Goal: Task Accomplishment & Management: Use online tool/utility

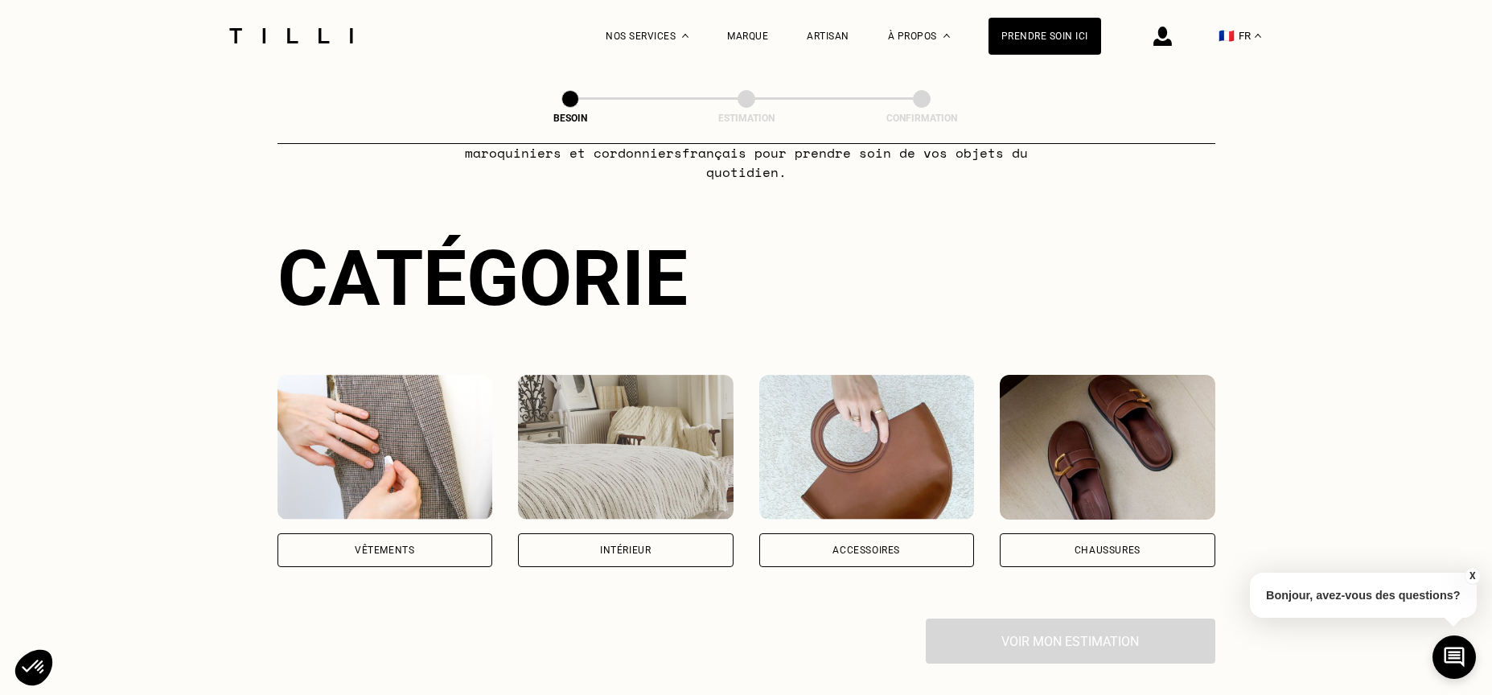
scroll to position [112, 0]
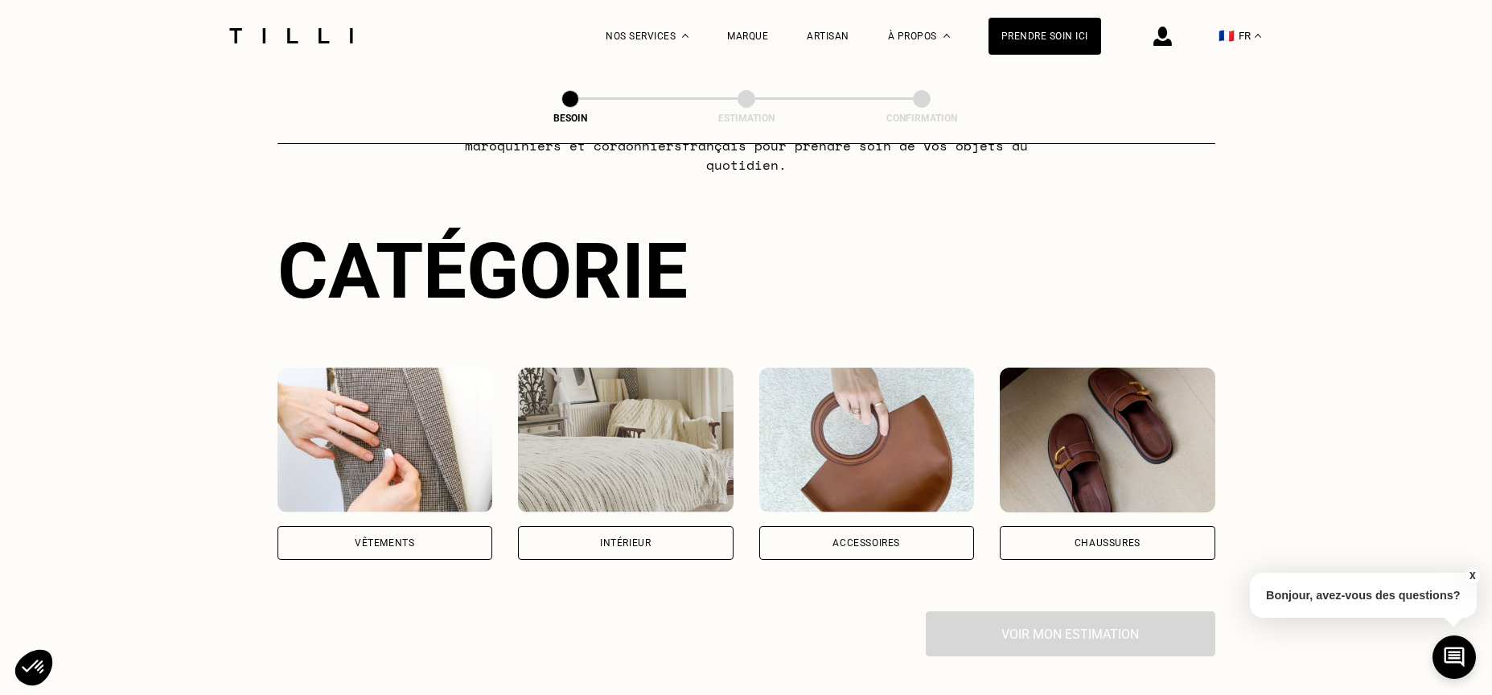
click at [399, 454] on img at bounding box center [385, 440] width 216 height 145
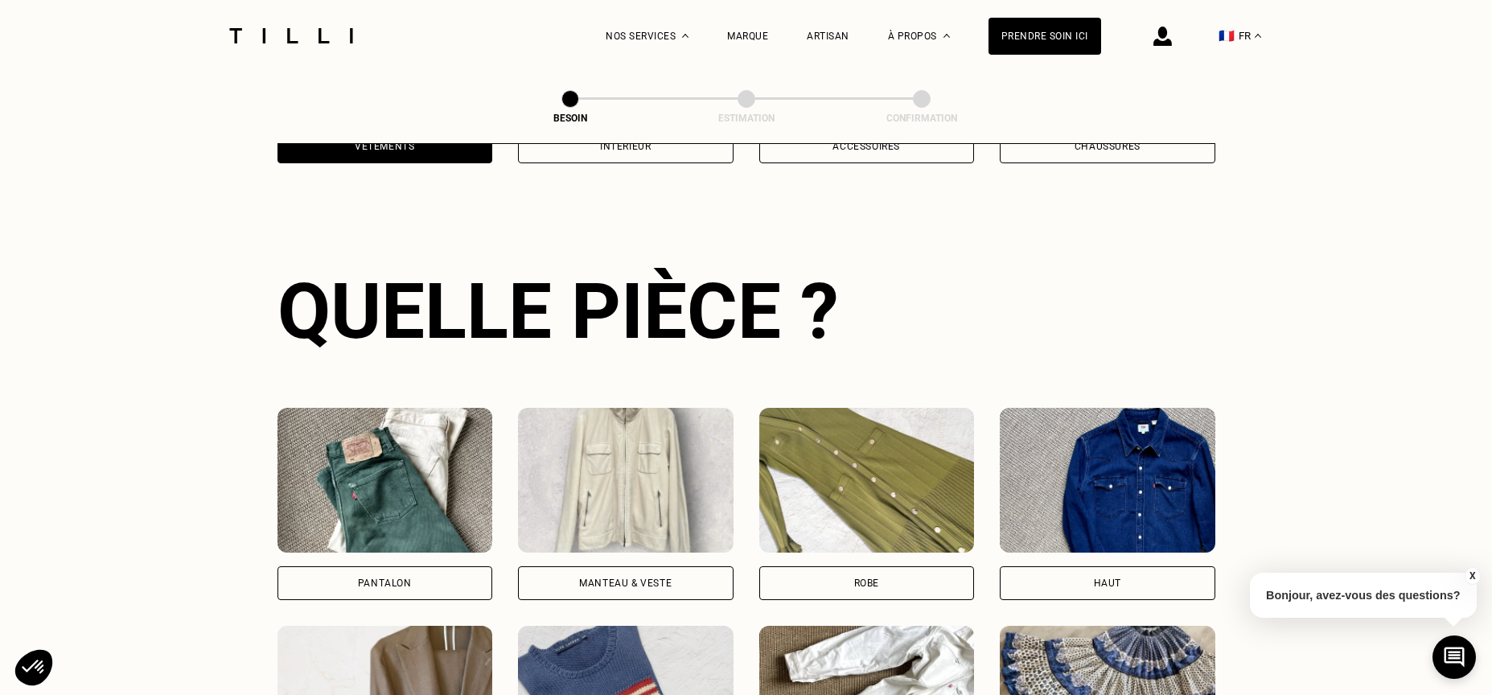
scroll to position [524, 0]
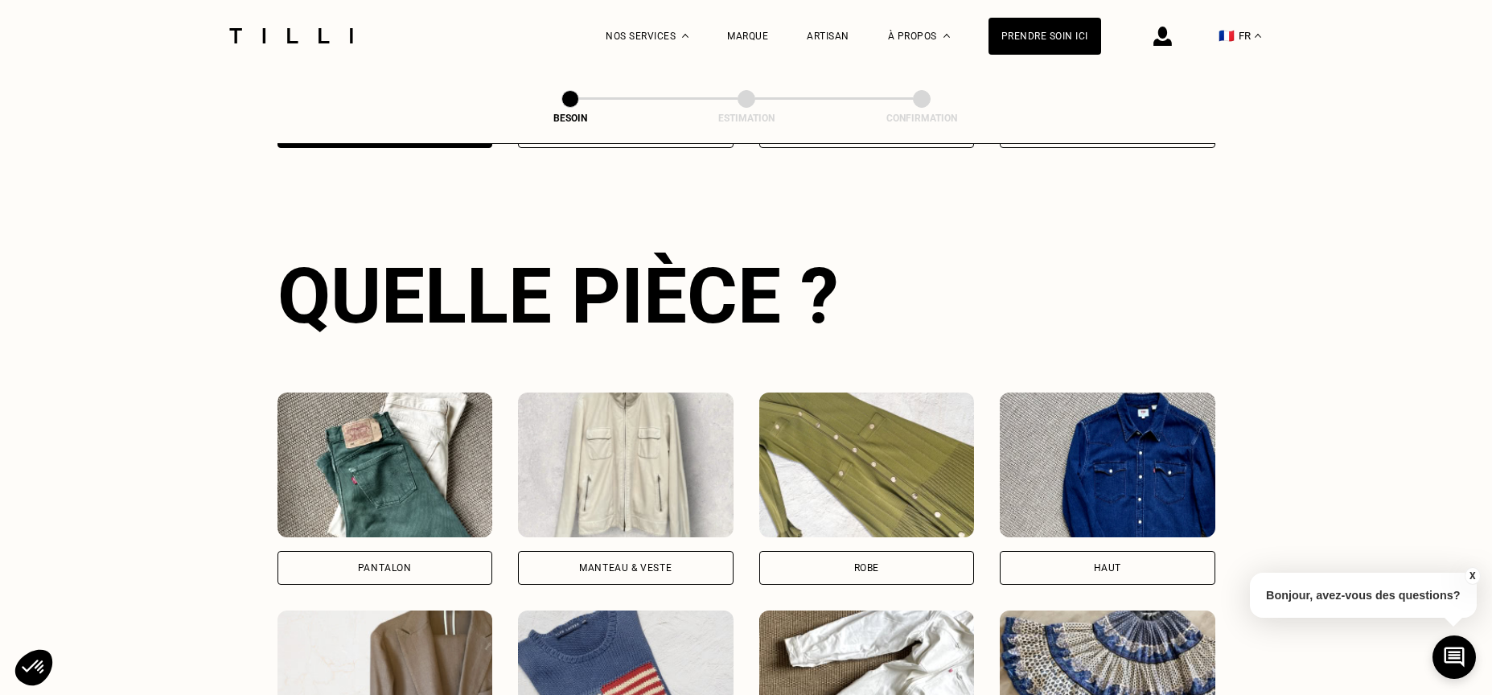
click at [376, 490] on img at bounding box center [385, 464] width 216 height 145
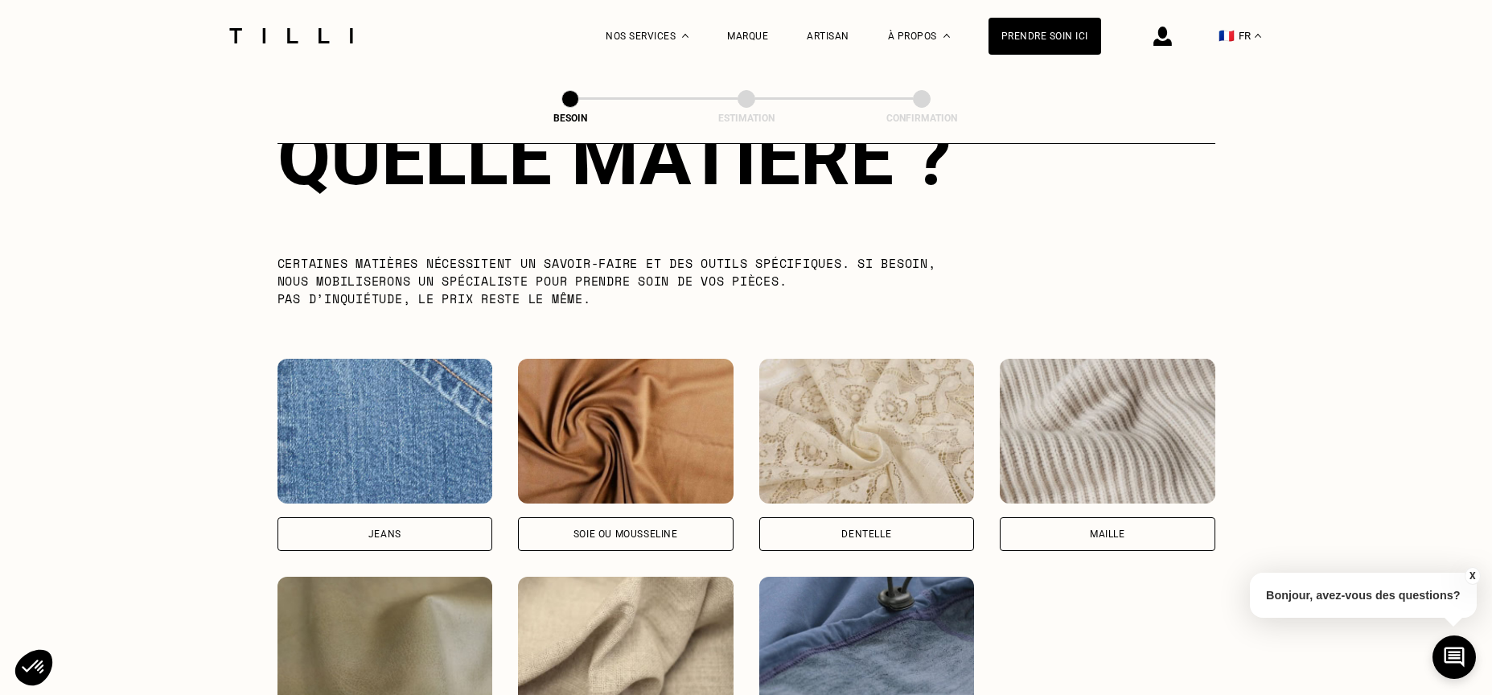
scroll to position [1536, 0]
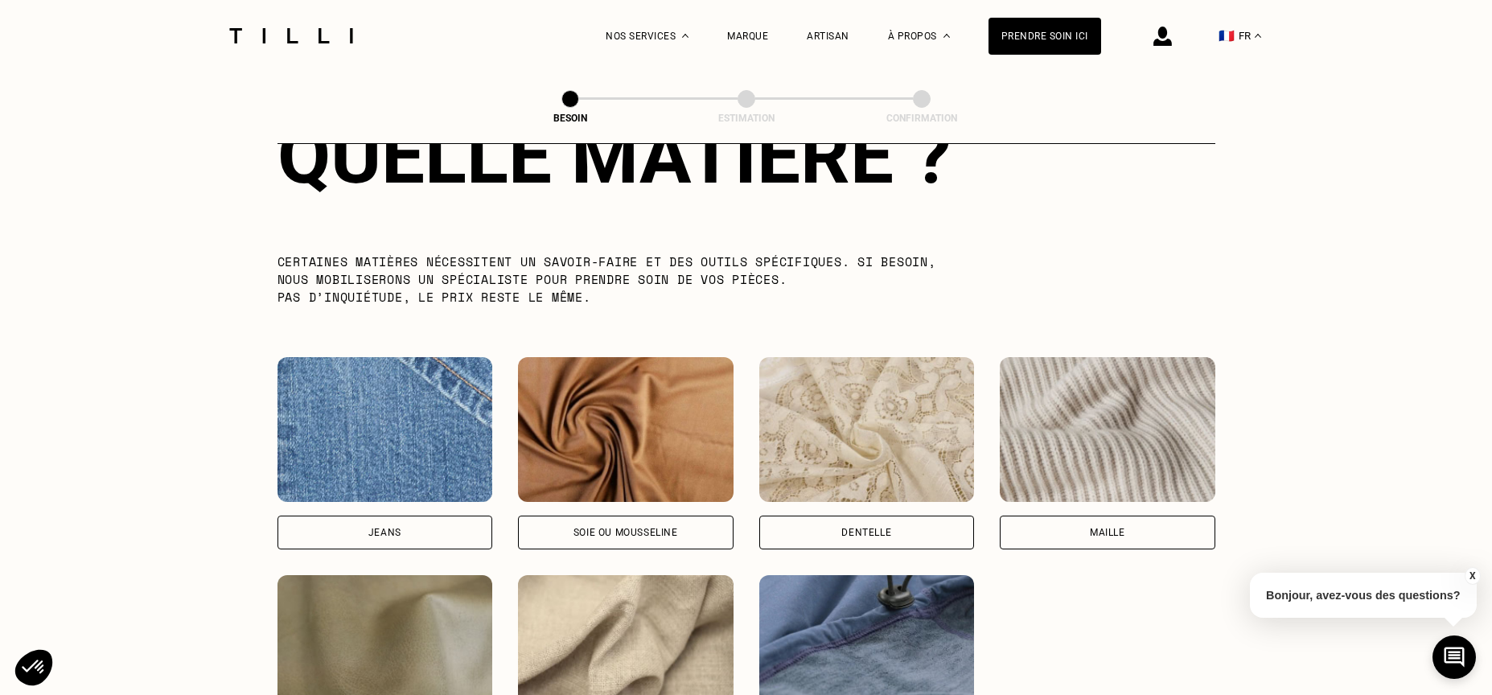
click at [377, 418] on img at bounding box center [385, 429] width 216 height 145
select select "FR"
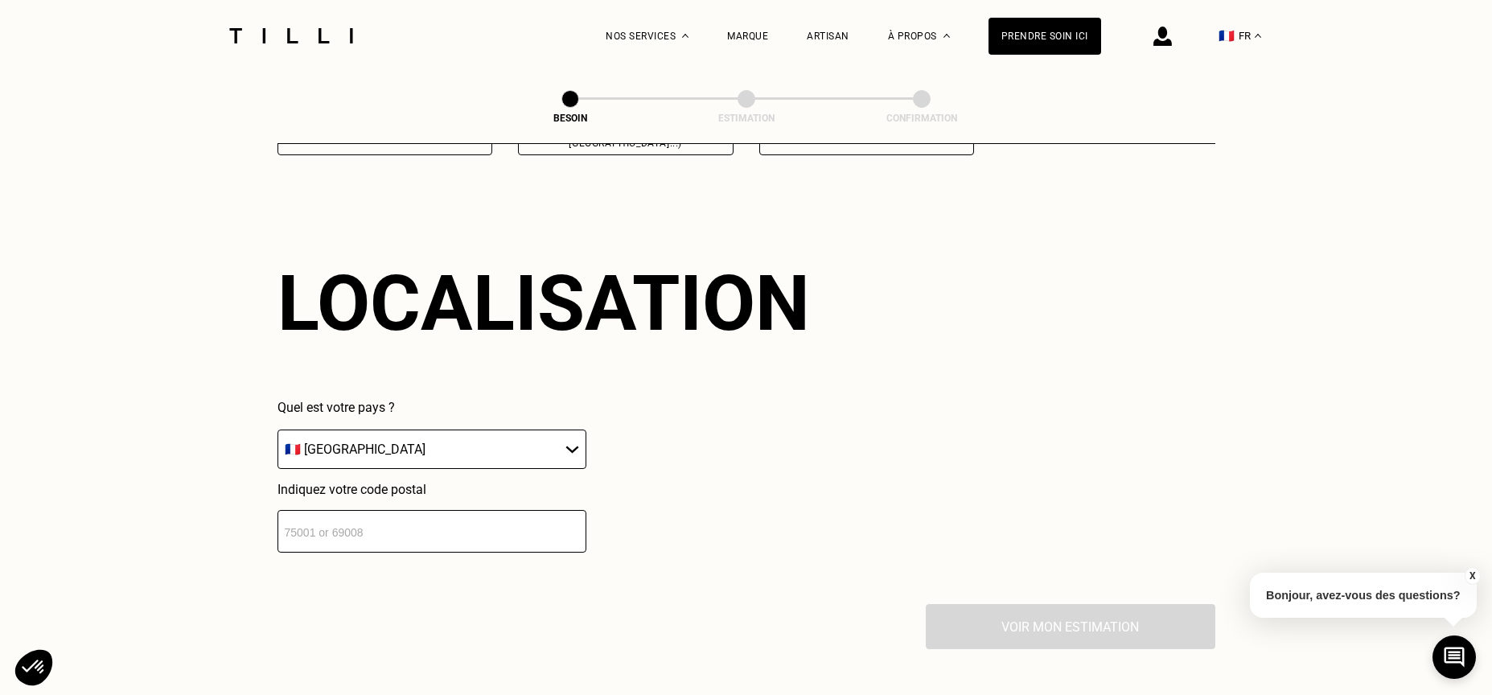
scroll to position [2155, 0]
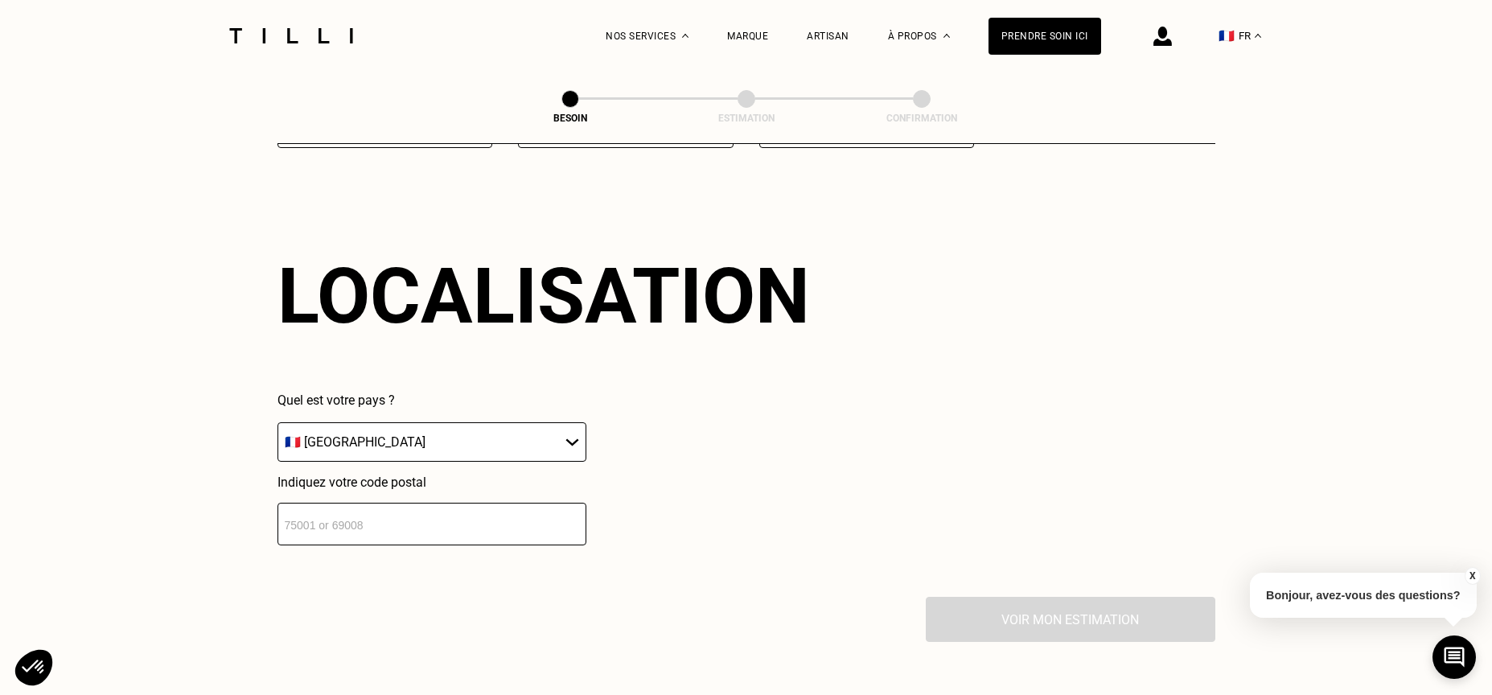
click at [387, 519] on input "number" at bounding box center [431, 524] width 309 height 43
type input "33130"
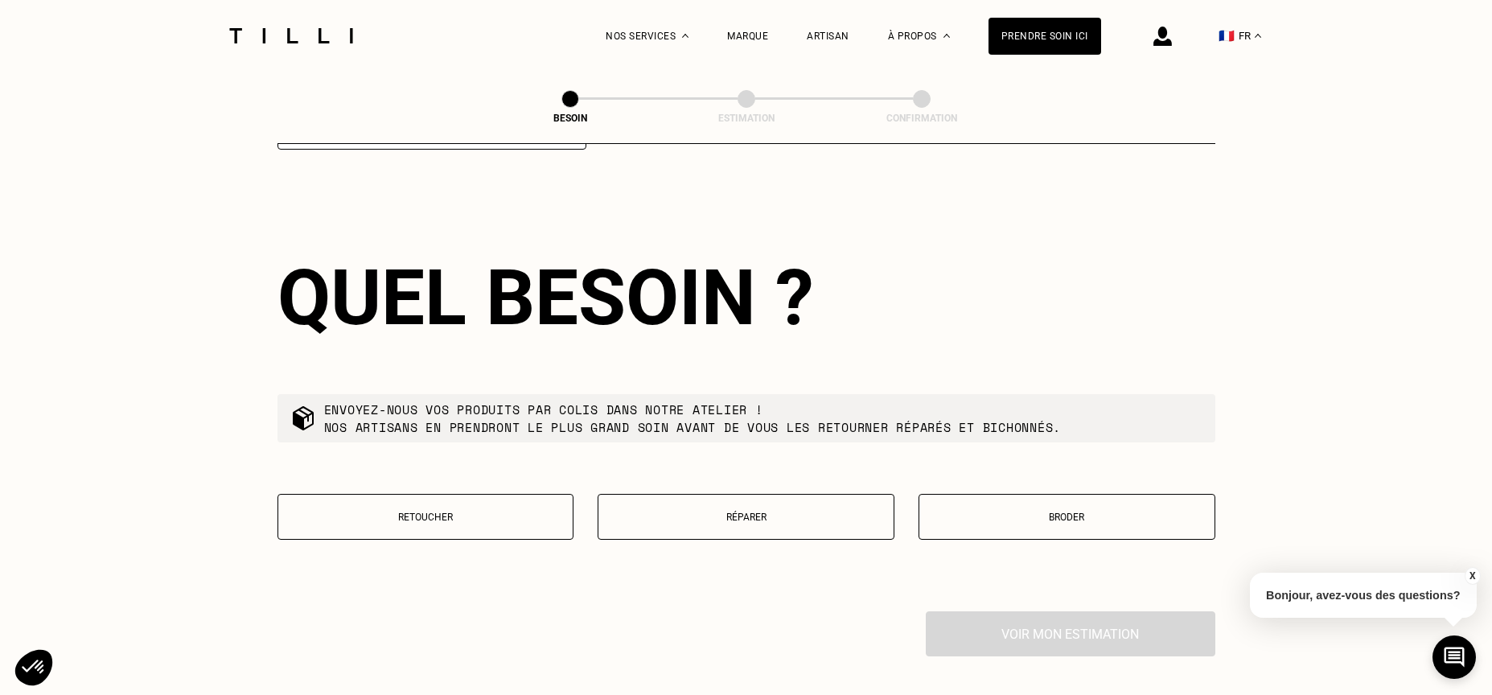
scroll to position [2553, 0]
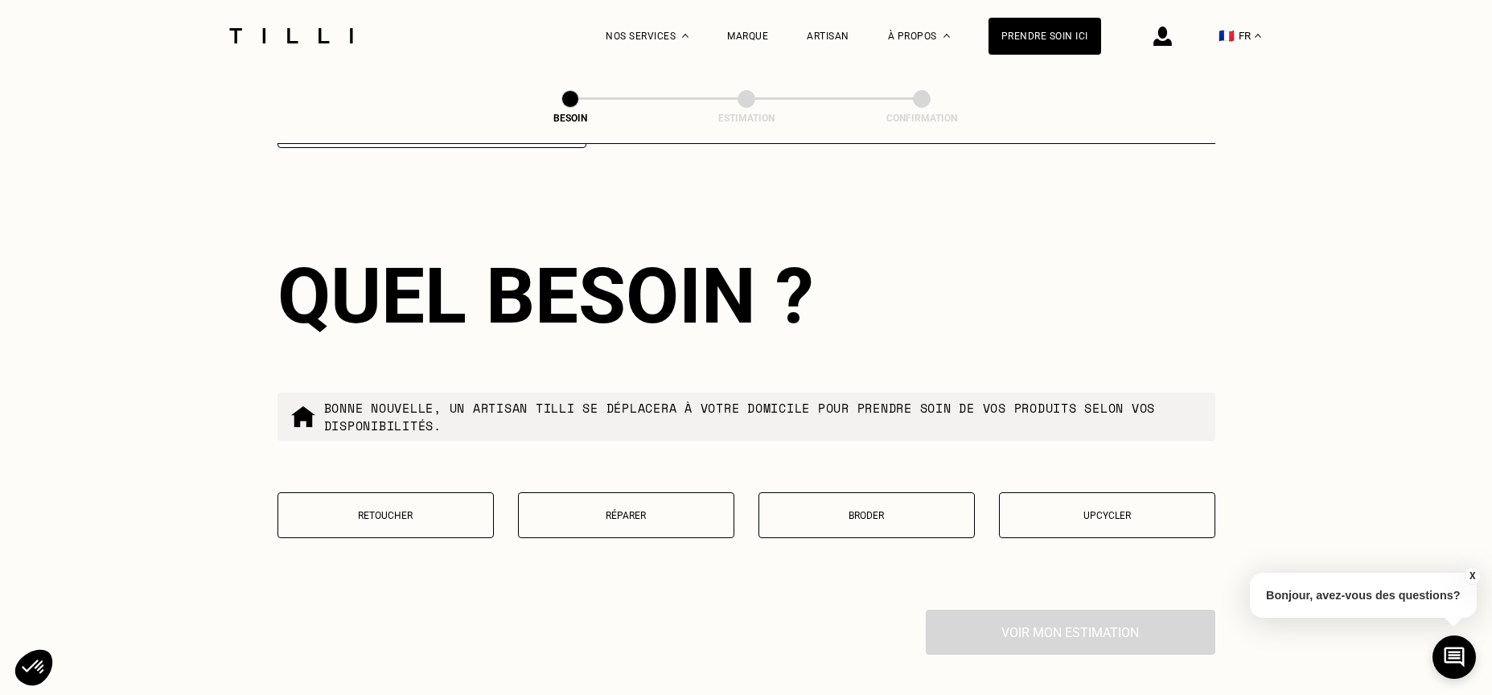
click at [626, 510] on p "Réparer" at bounding box center [626, 515] width 199 height 11
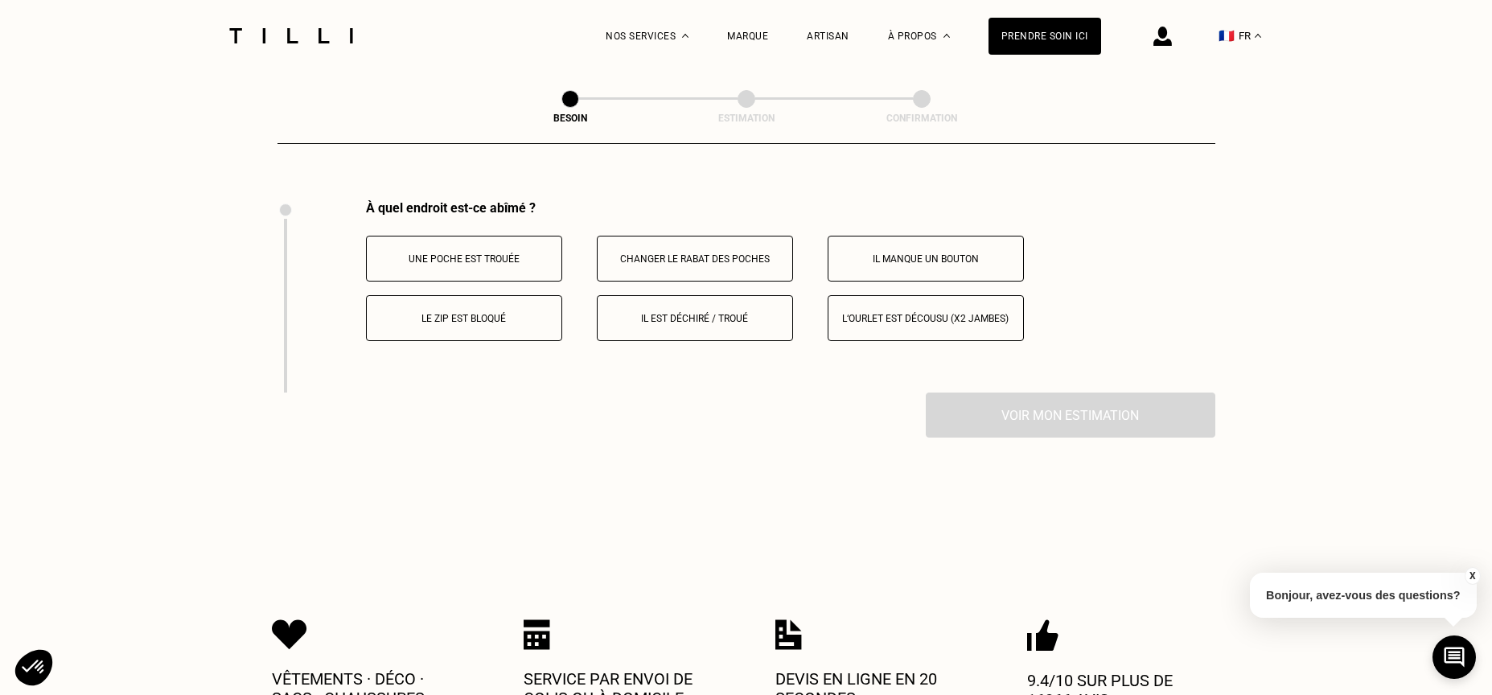
scroll to position [2963, 0]
click at [721, 294] on button "Il est déchiré / troué" at bounding box center [695, 317] width 196 height 46
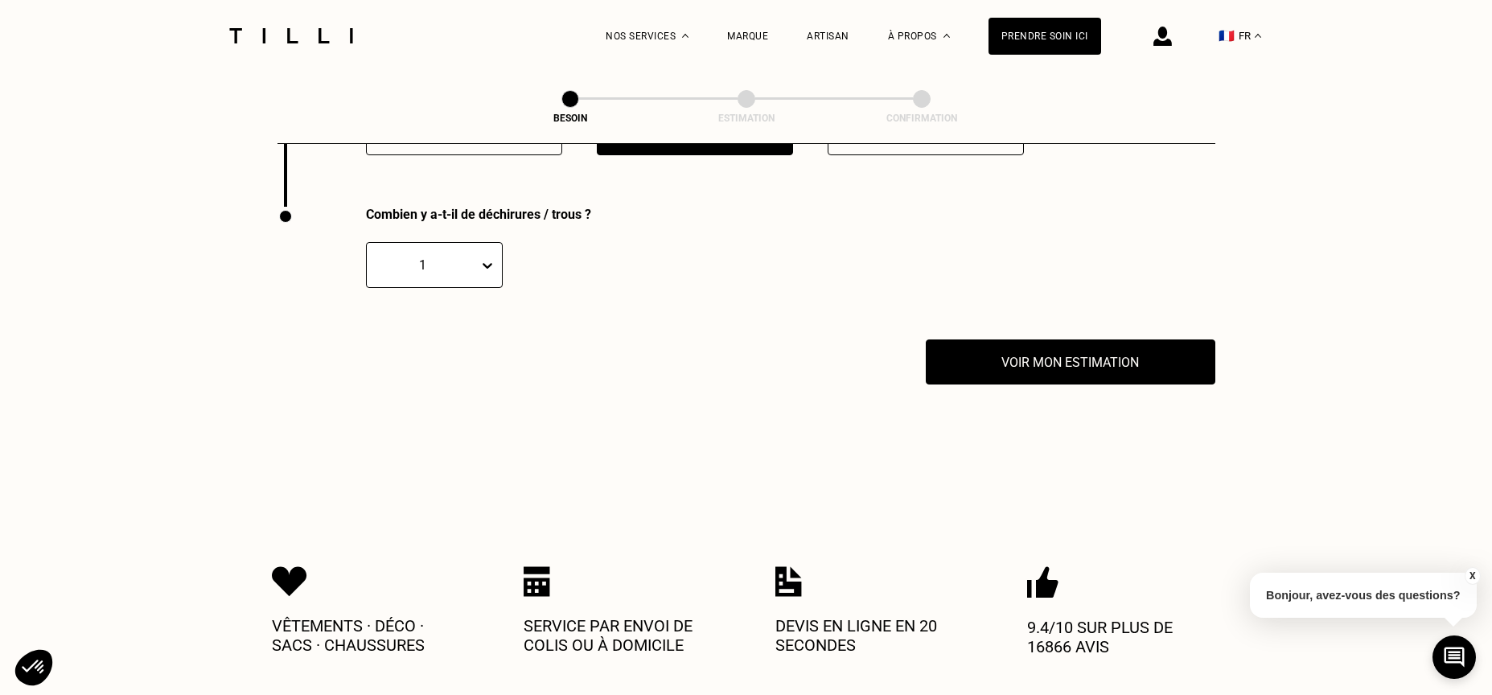
scroll to position [3155, 0]
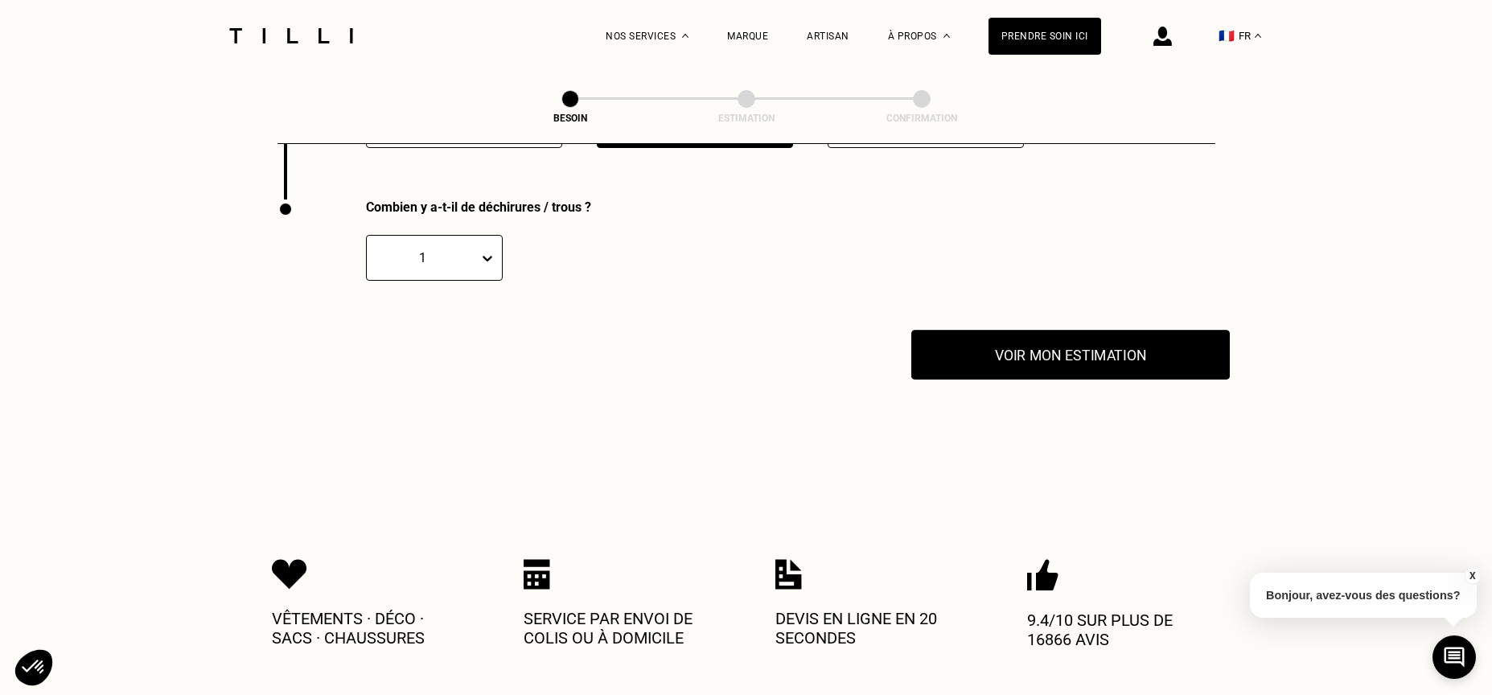
click at [1029, 330] on button "Voir mon estimation" at bounding box center [1070, 355] width 318 height 50
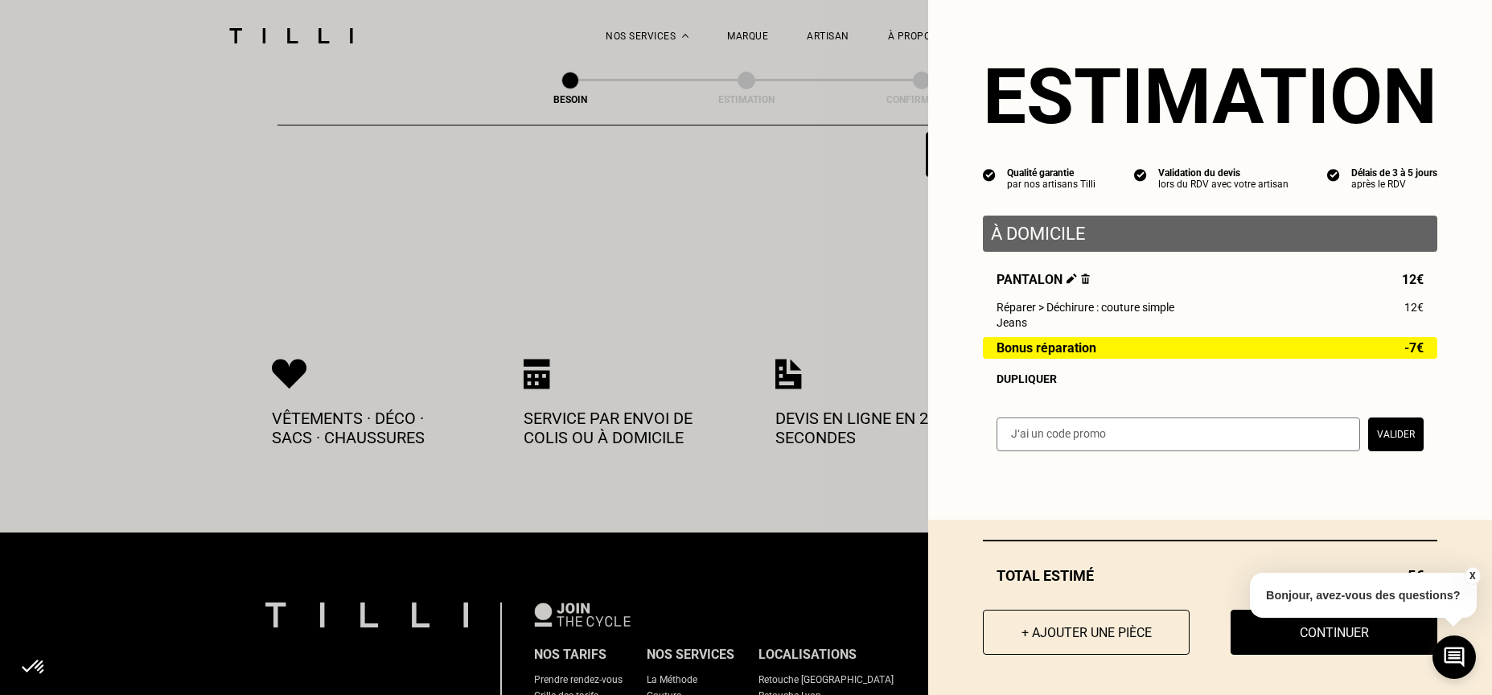
scroll to position [3099, 0]
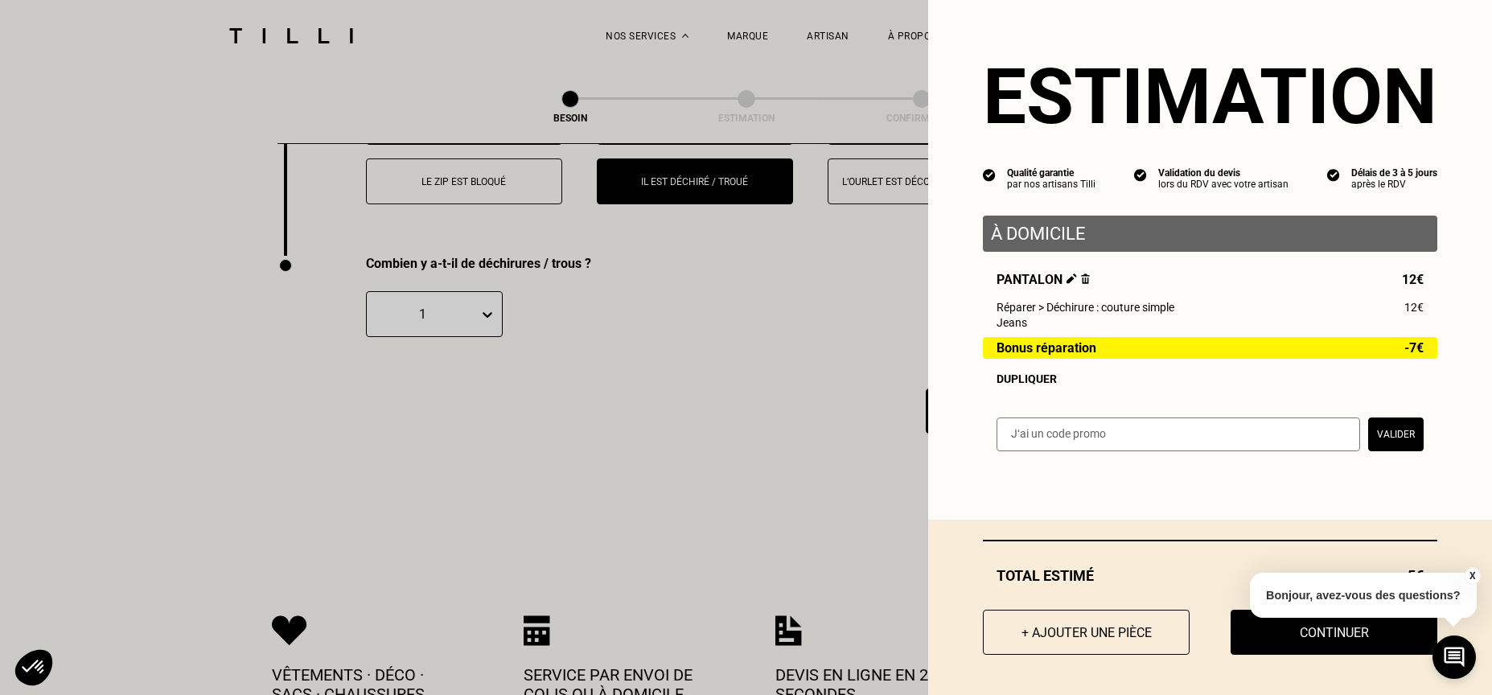
click at [1011, 377] on div "Dupliquer" at bounding box center [1209, 378] width 427 height 13
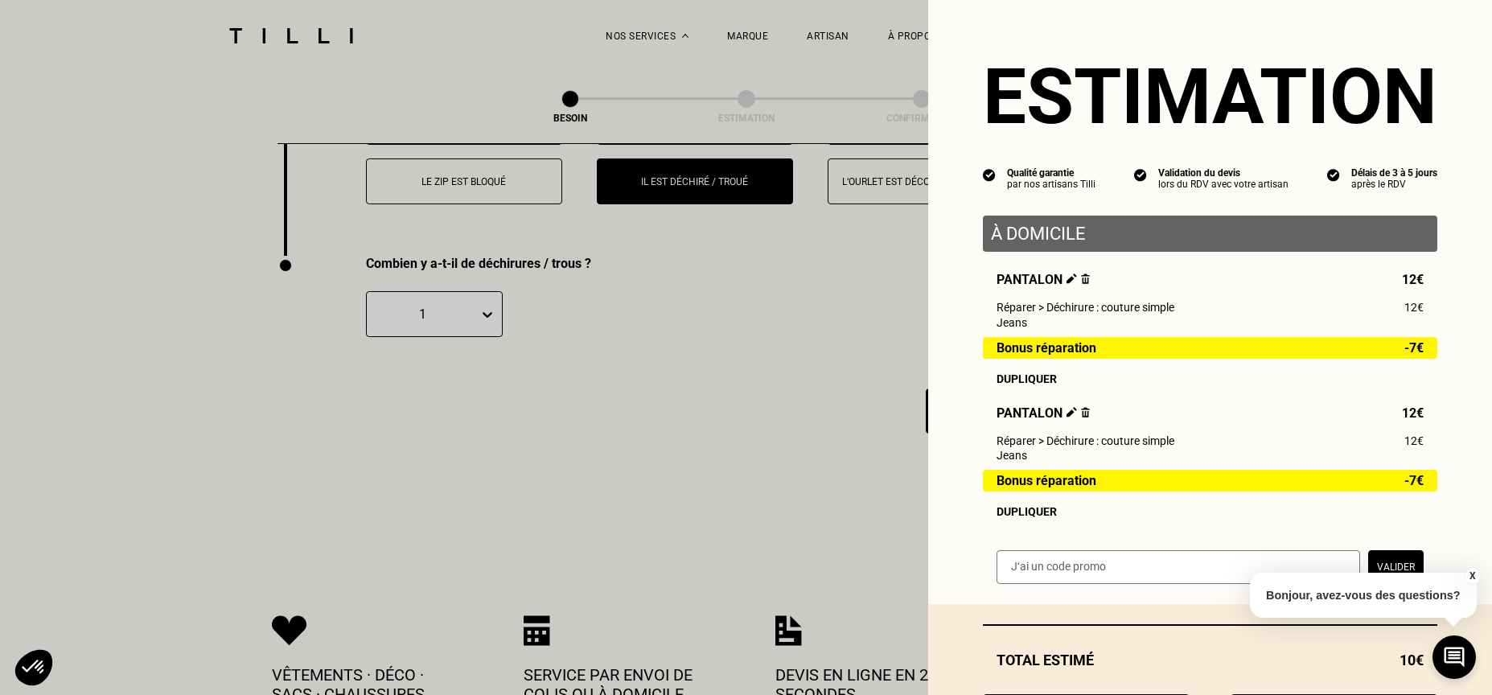
click at [1066, 410] on img at bounding box center [1071, 412] width 10 height 10
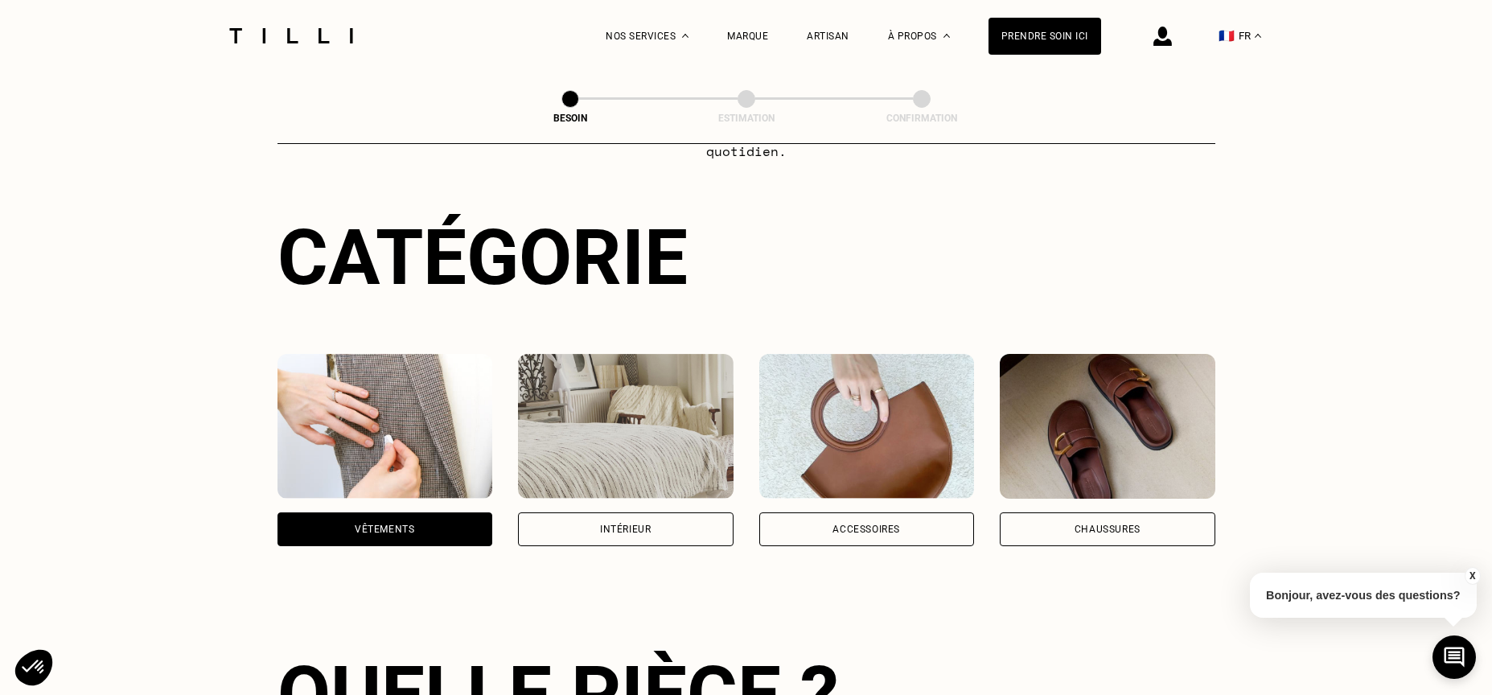
scroll to position [170, 0]
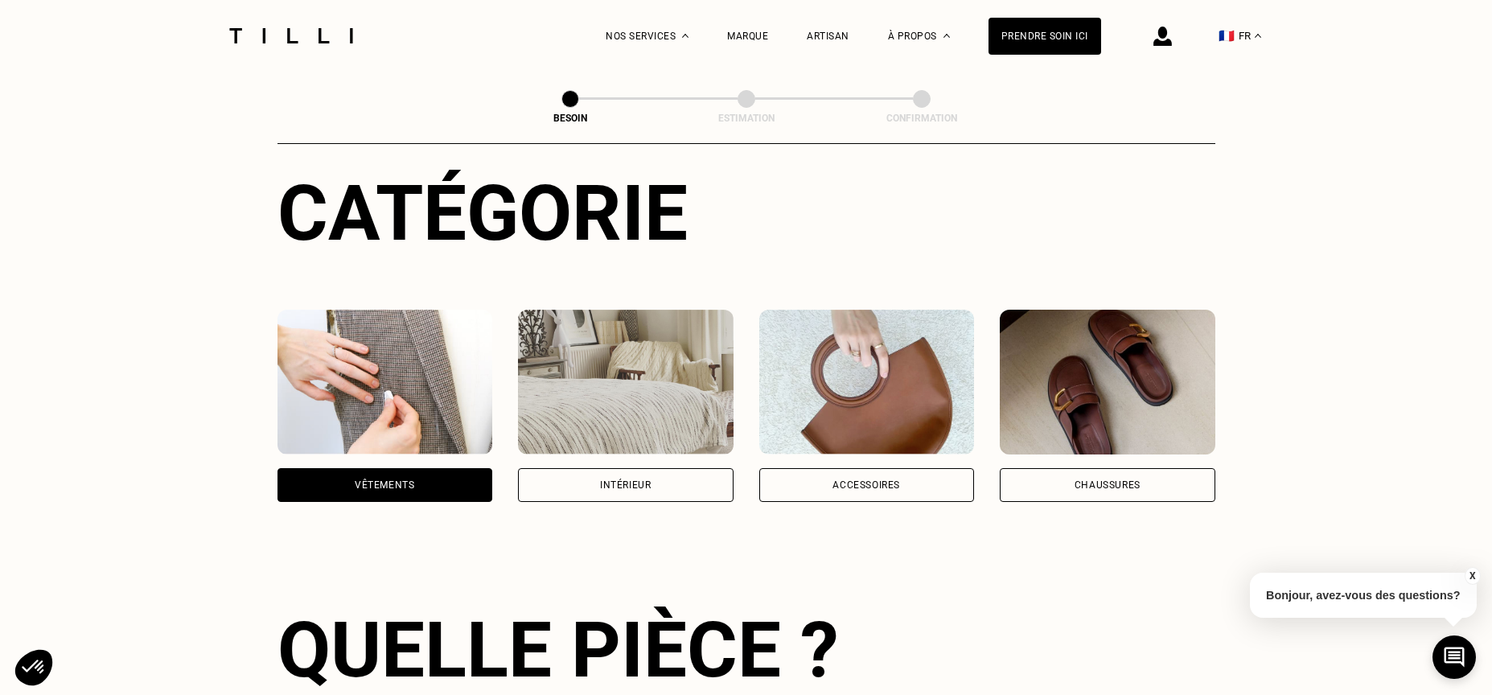
click at [384, 480] on div "Vêtements" at bounding box center [385, 485] width 60 height 10
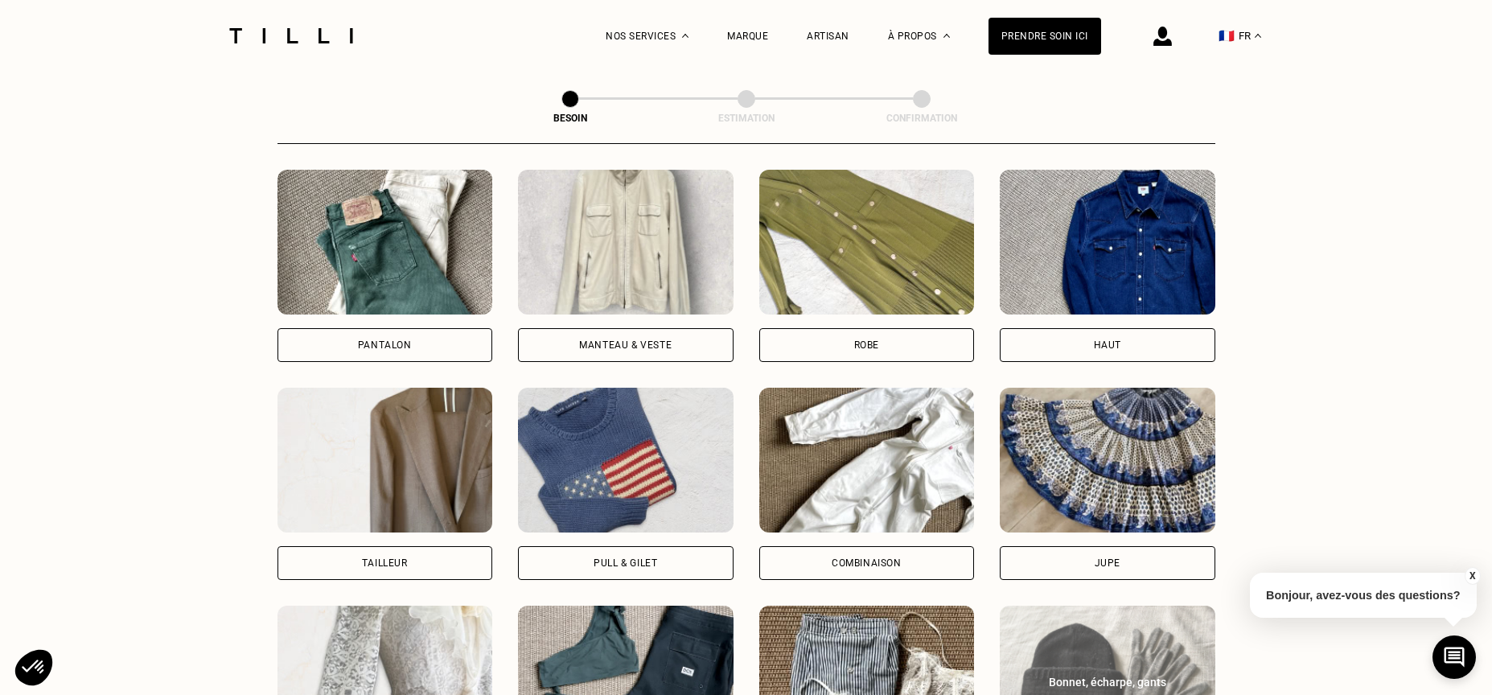
scroll to position [704, 0]
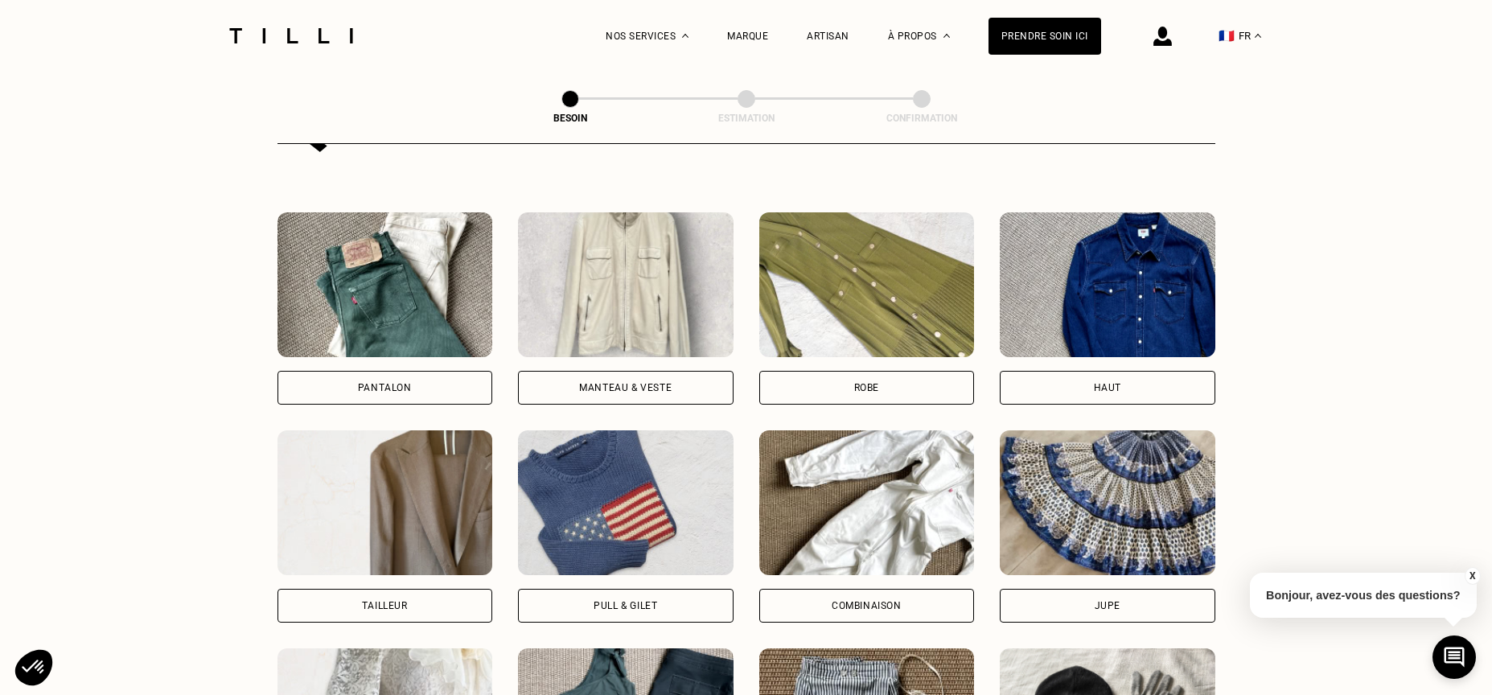
click at [1119, 288] on img at bounding box center [1108, 284] width 216 height 145
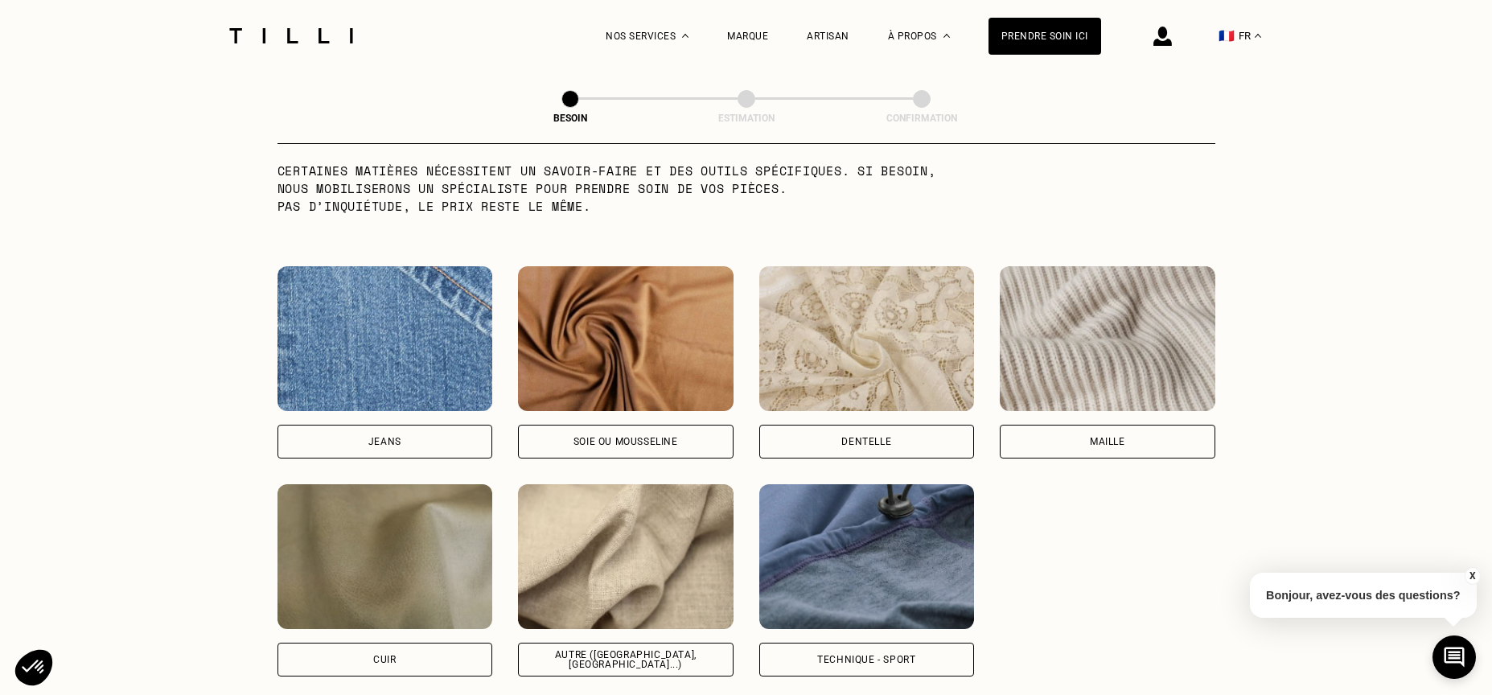
scroll to position [1616, 0]
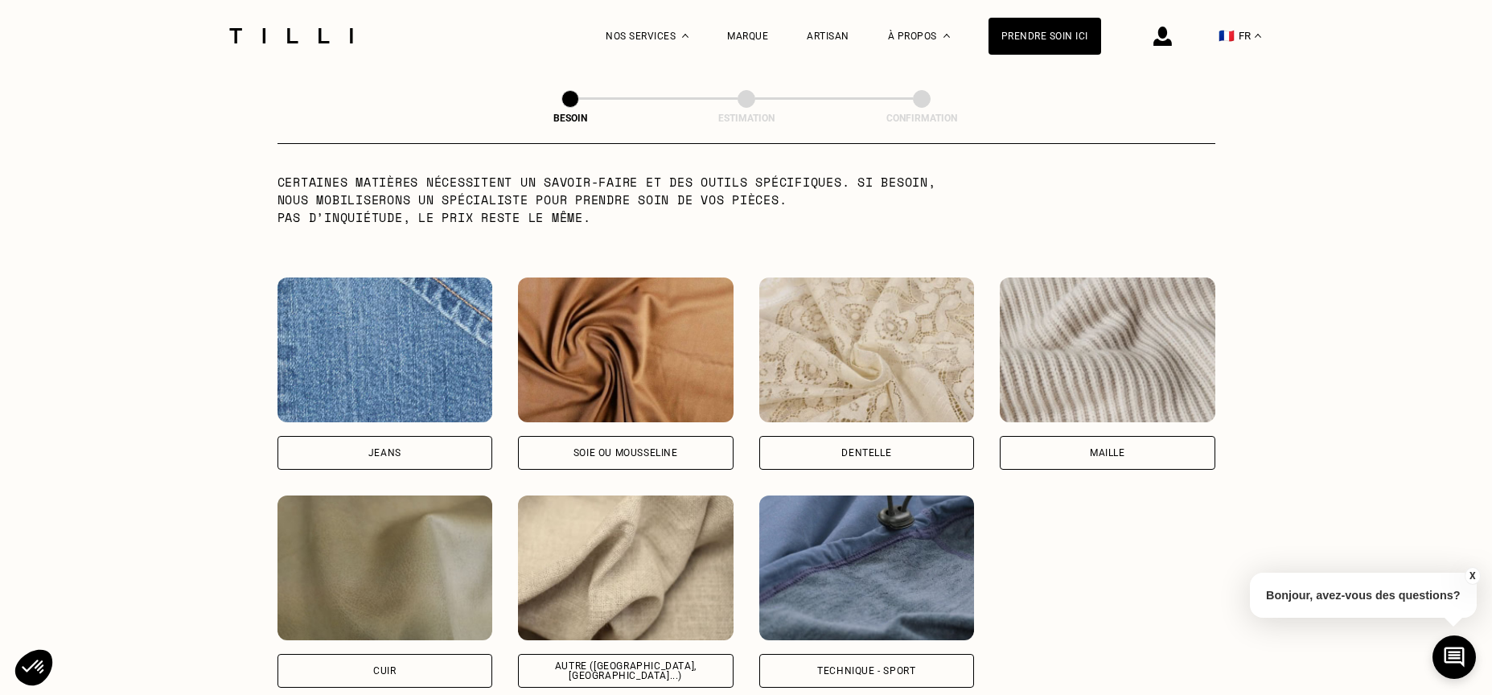
click at [606, 577] on img at bounding box center [626, 567] width 216 height 145
select select "FR"
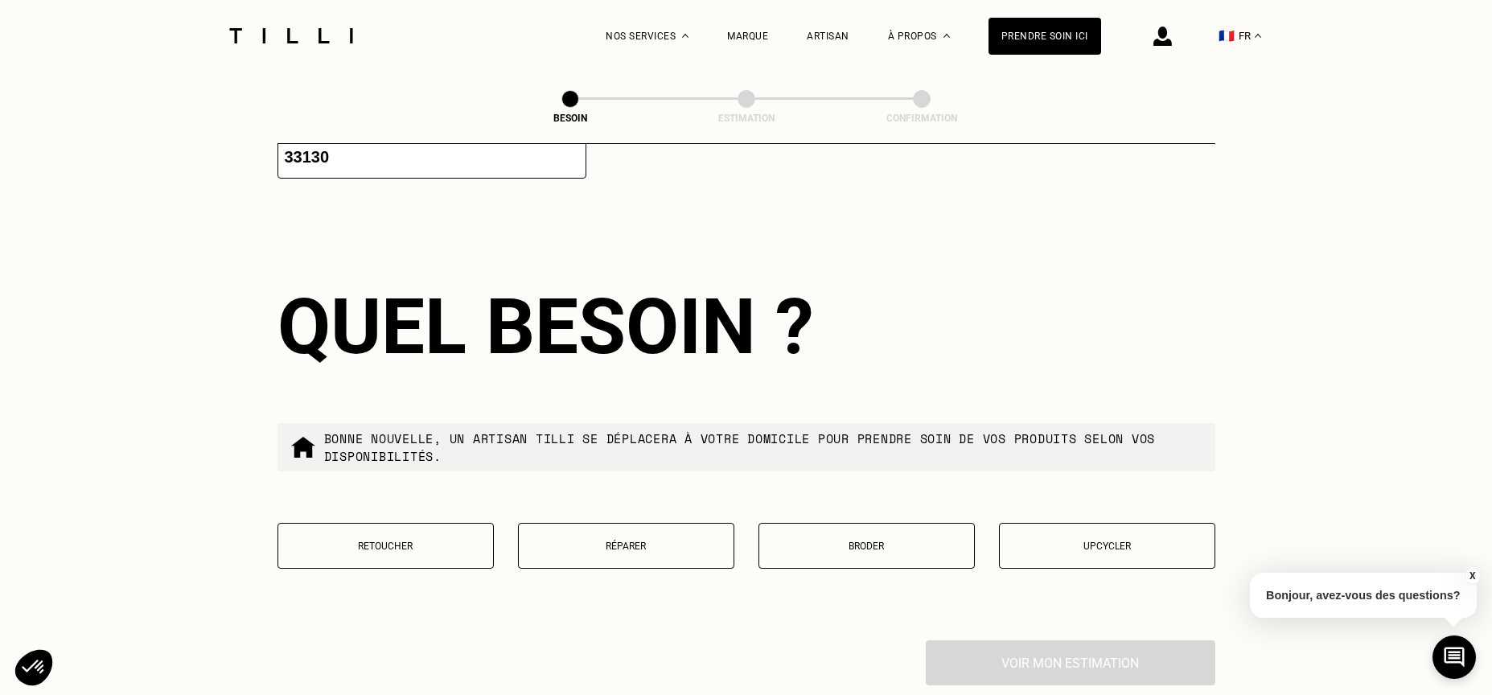
scroll to position [2551, 0]
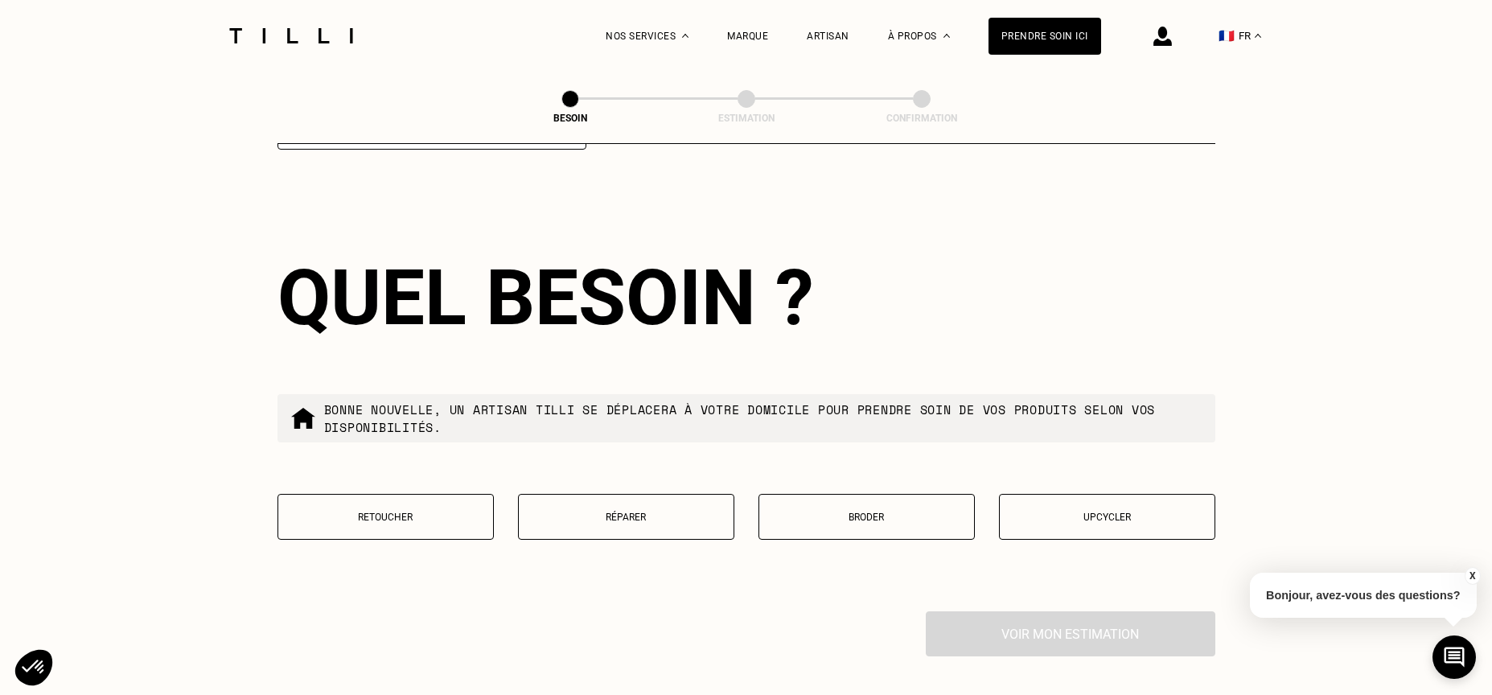
click at [631, 511] on p "Réparer" at bounding box center [626, 516] width 199 height 11
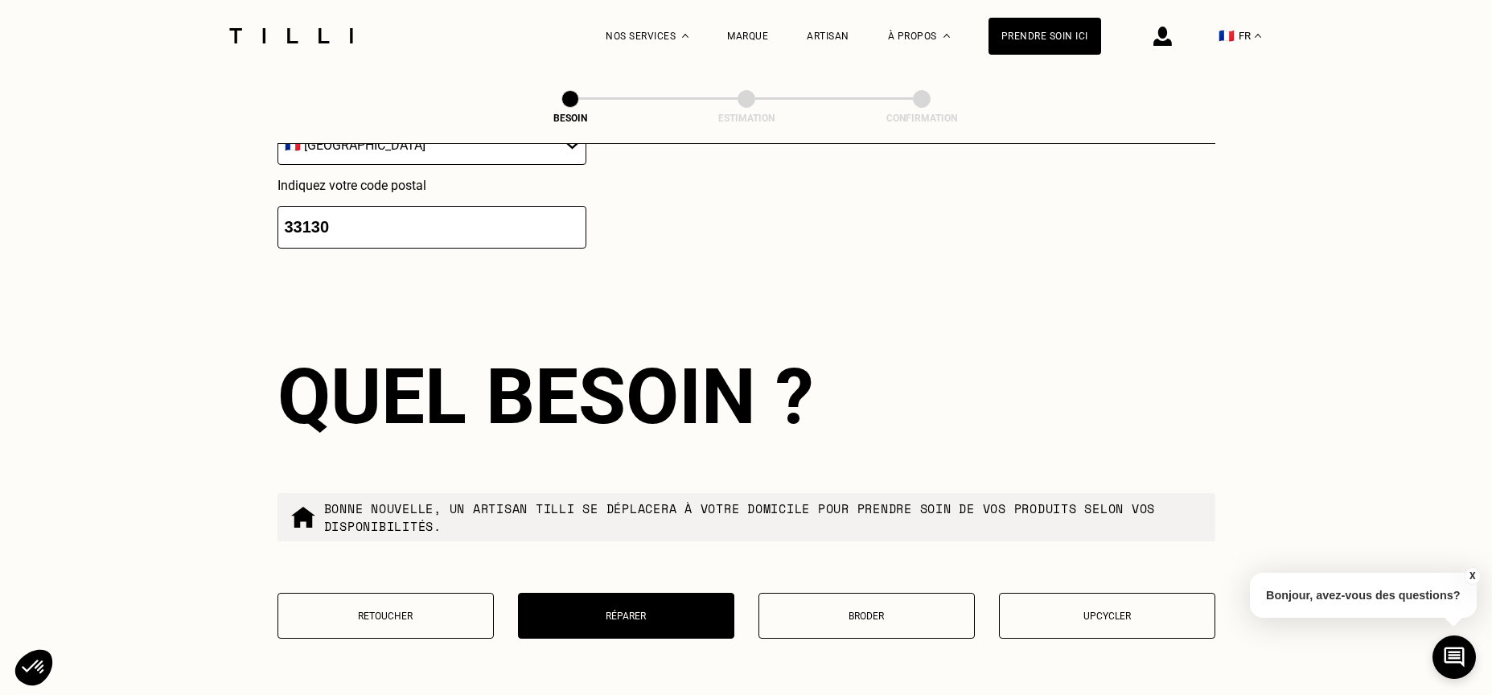
scroll to position [2742, 0]
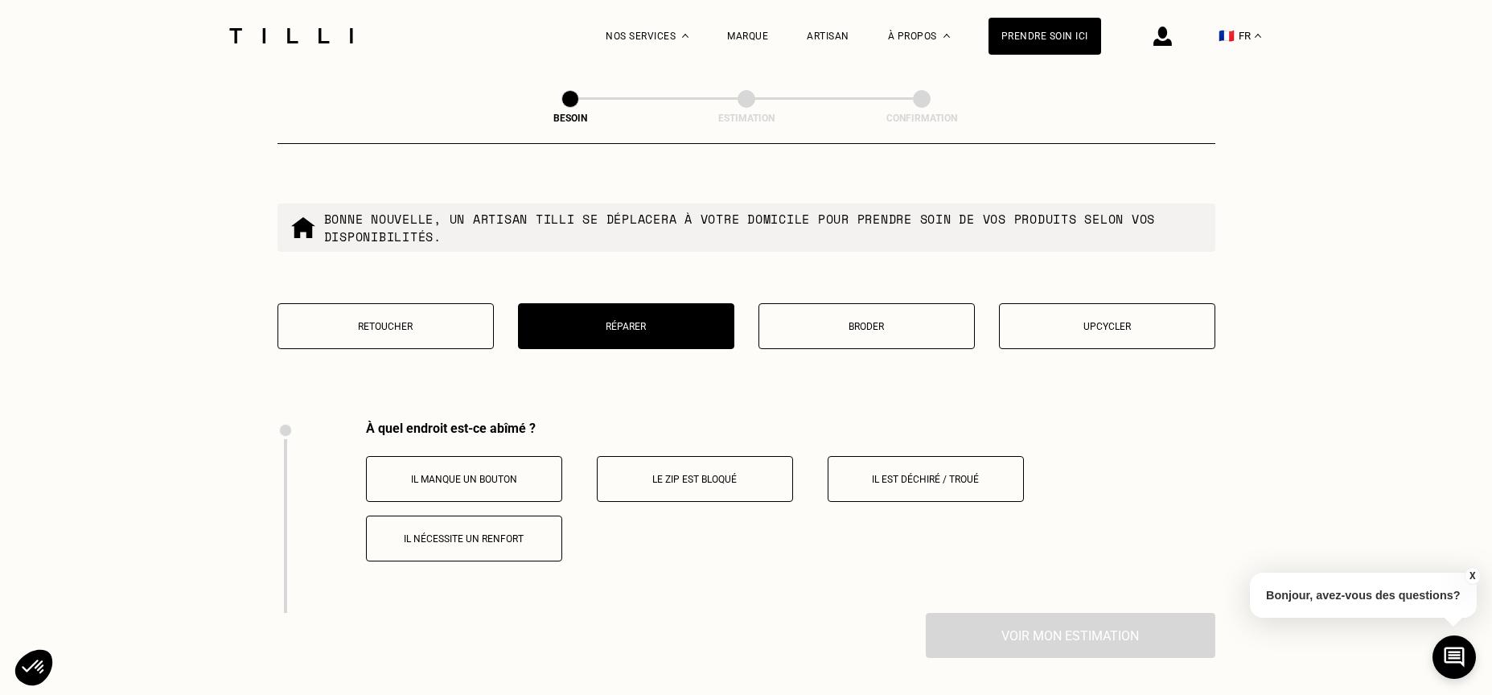
click at [855, 321] on p "Broder" at bounding box center [866, 326] width 199 height 11
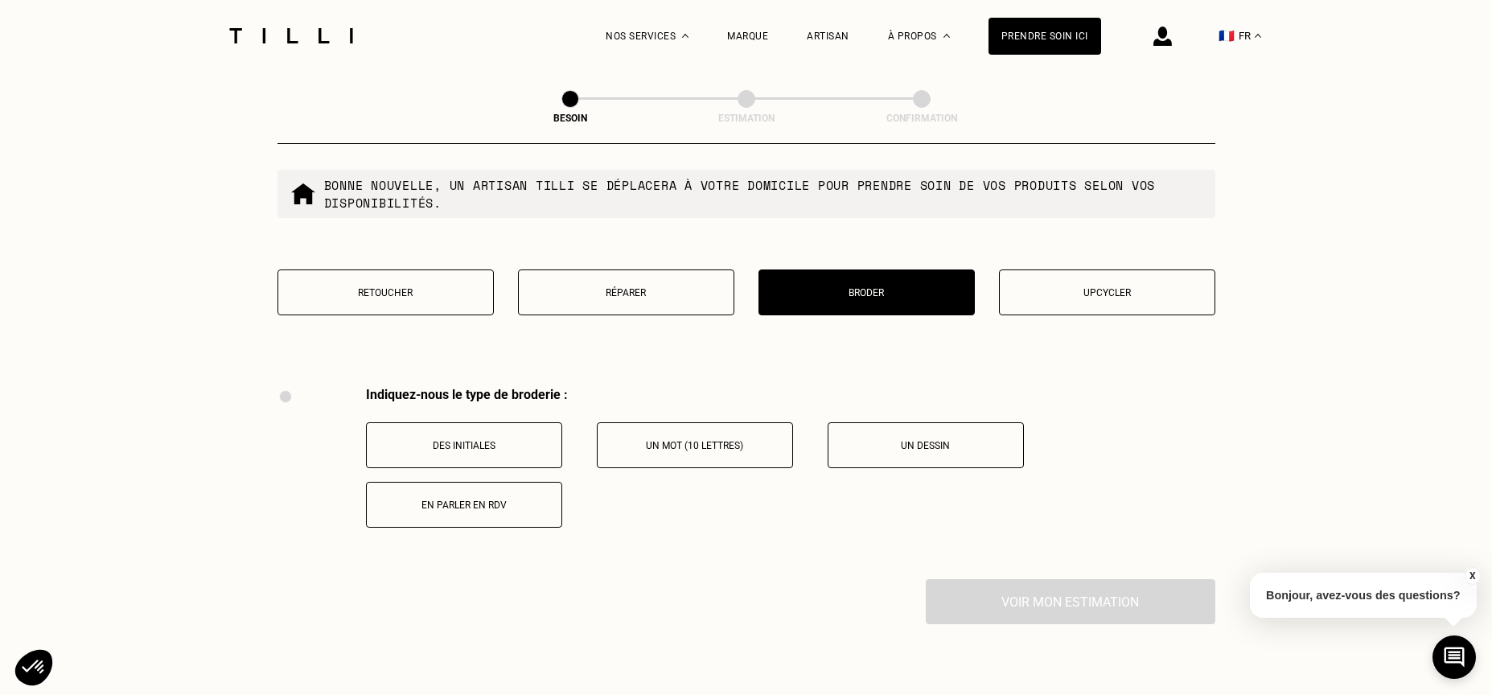
scroll to position [2727, 0]
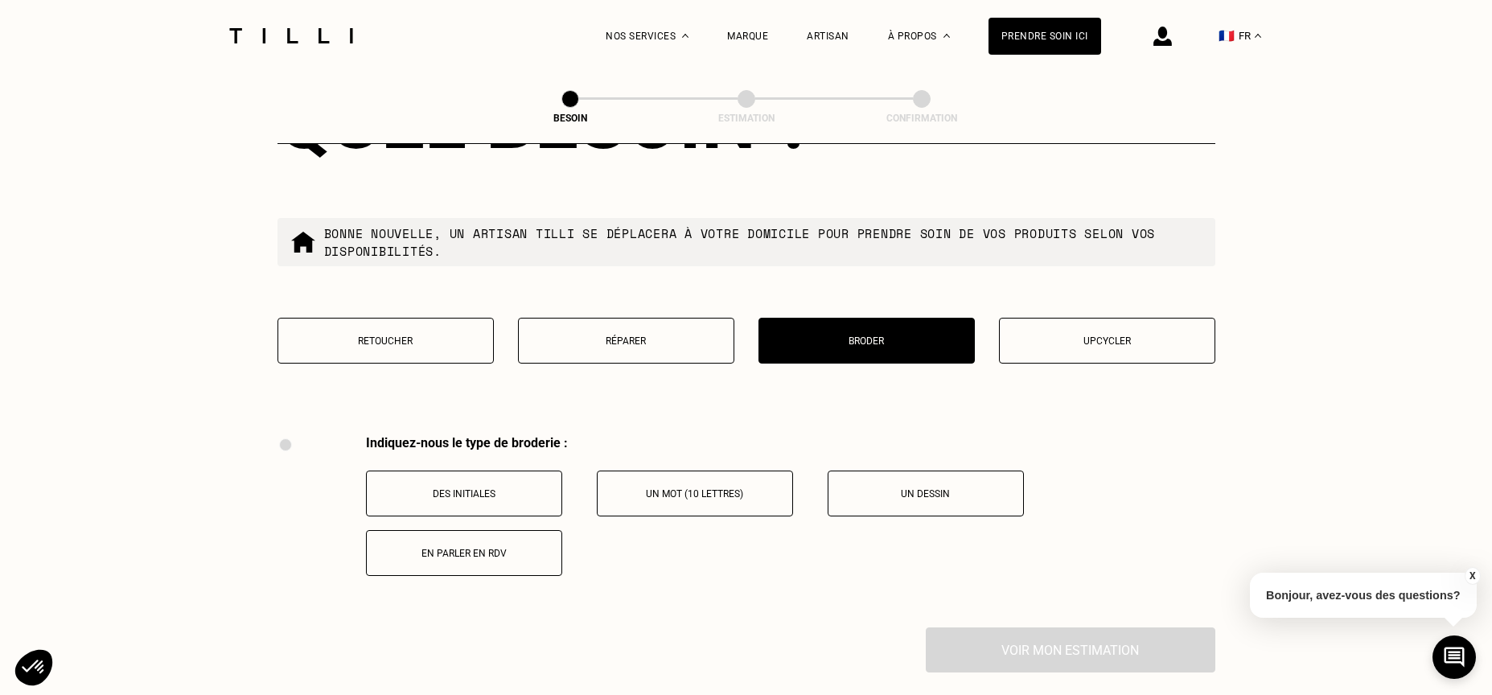
click at [630, 335] on p "Réparer" at bounding box center [626, 340] width 199 height 11
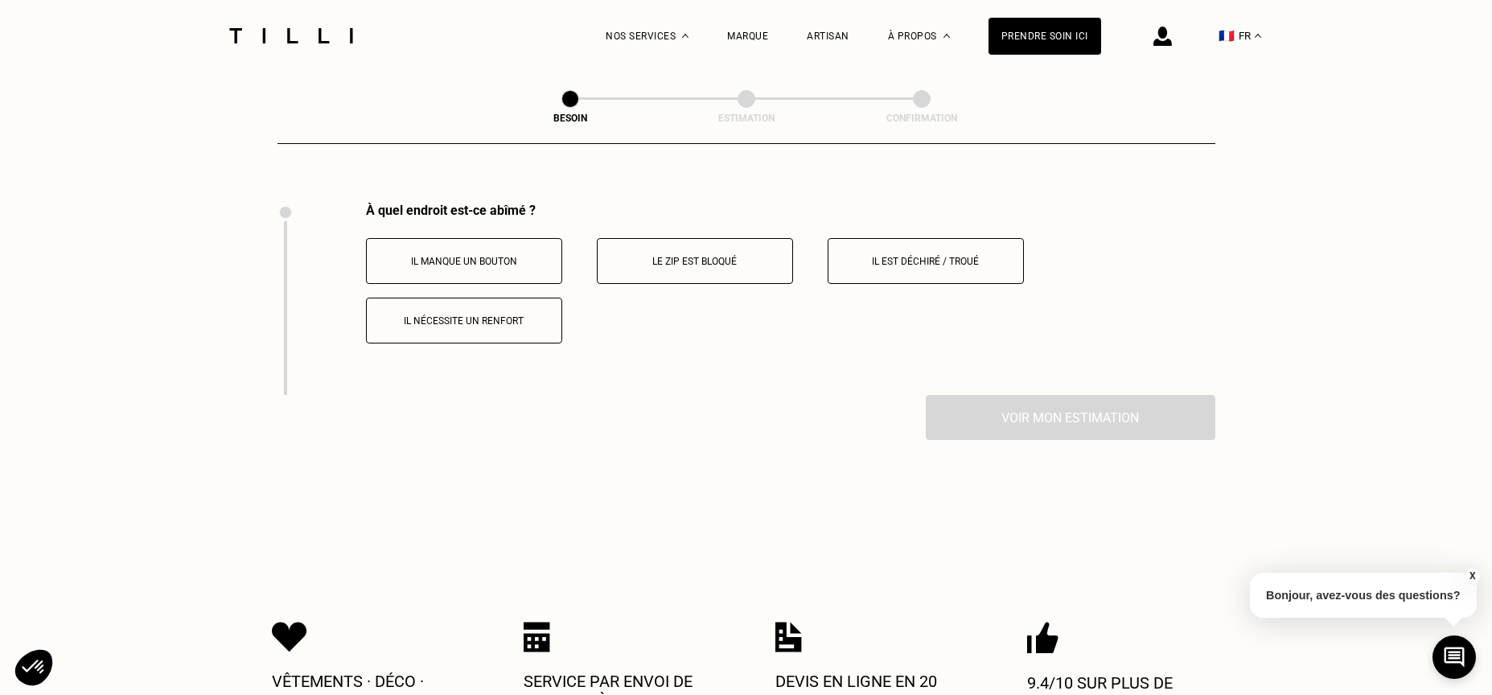
scroll to position [2963, 0]
click at [485, 294] on button "Il nécessite un renfort" at bounding box center [464, 317] width 196 height 46
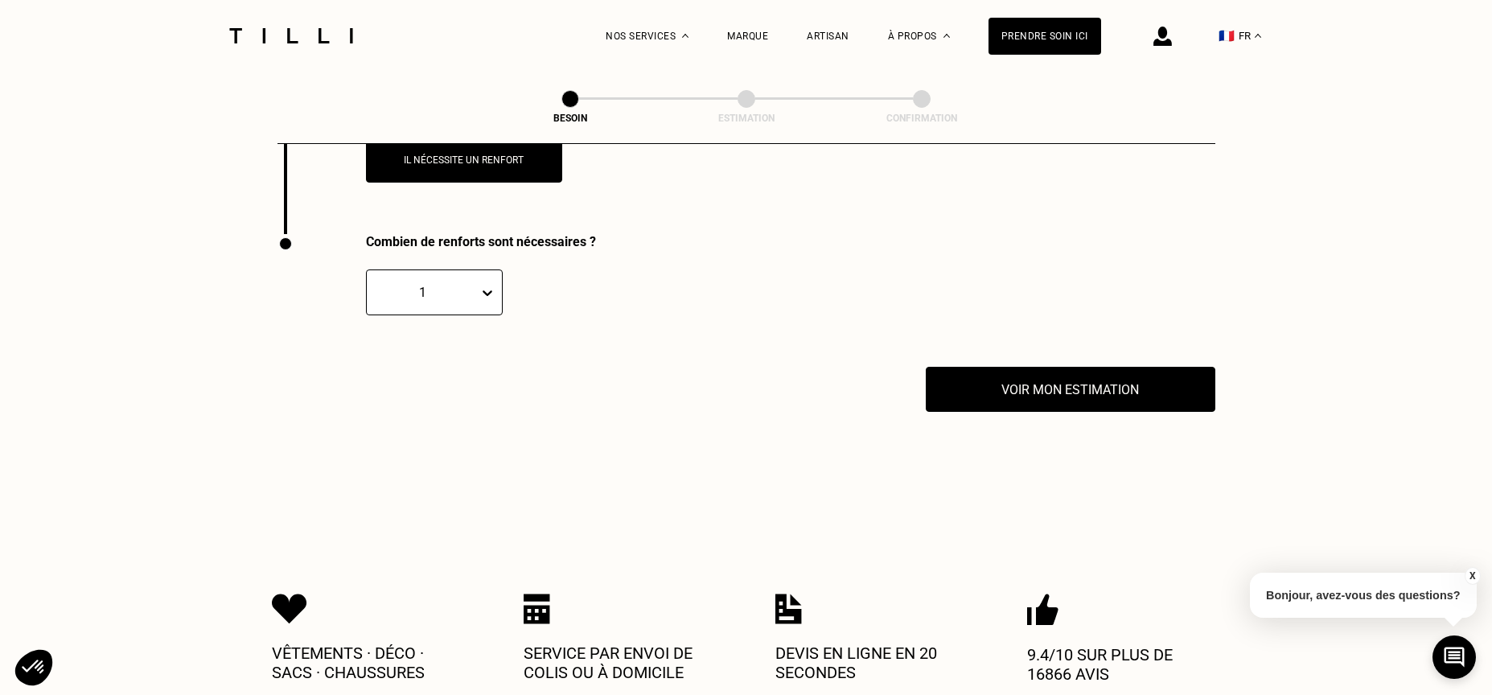
scroll to position [3155, 0]
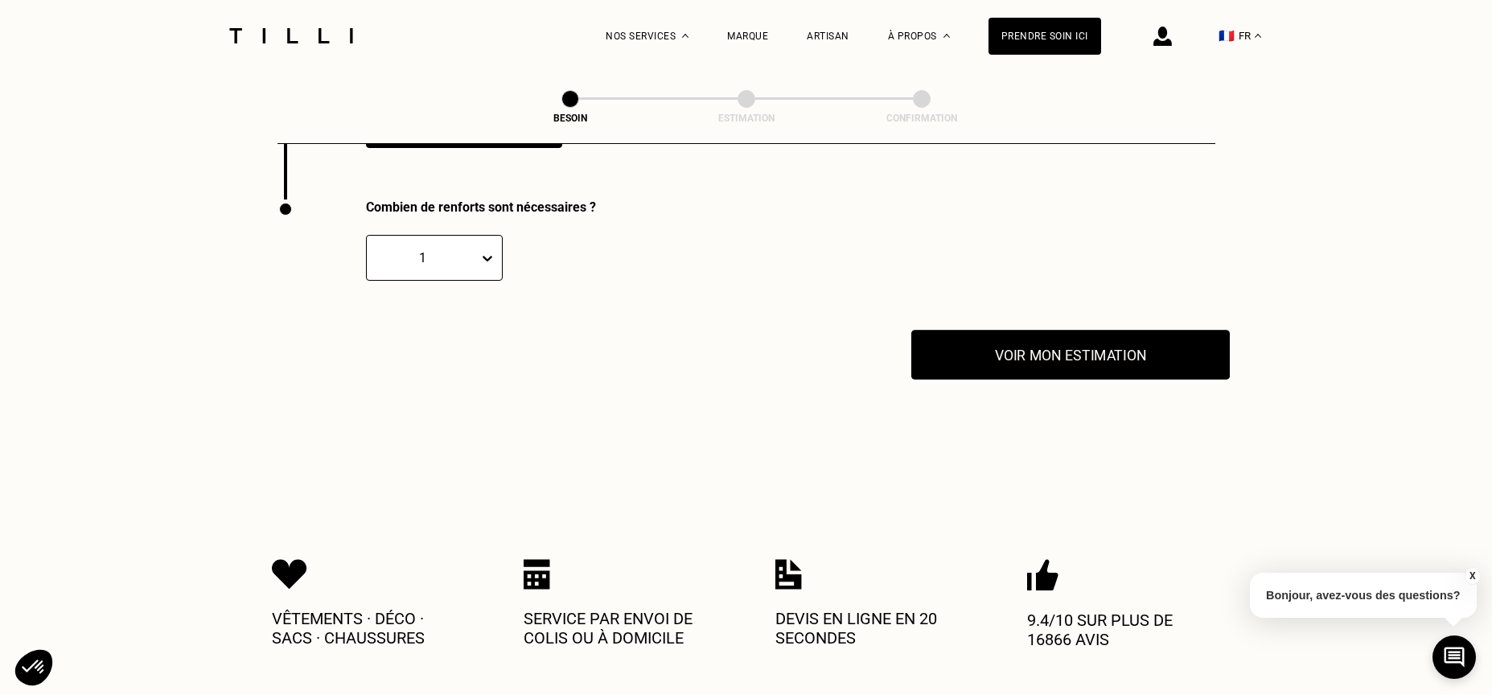
click at [1077, 343] on button "Voir mon estimation" at bounding box center [1070, 355] width 318 height 50
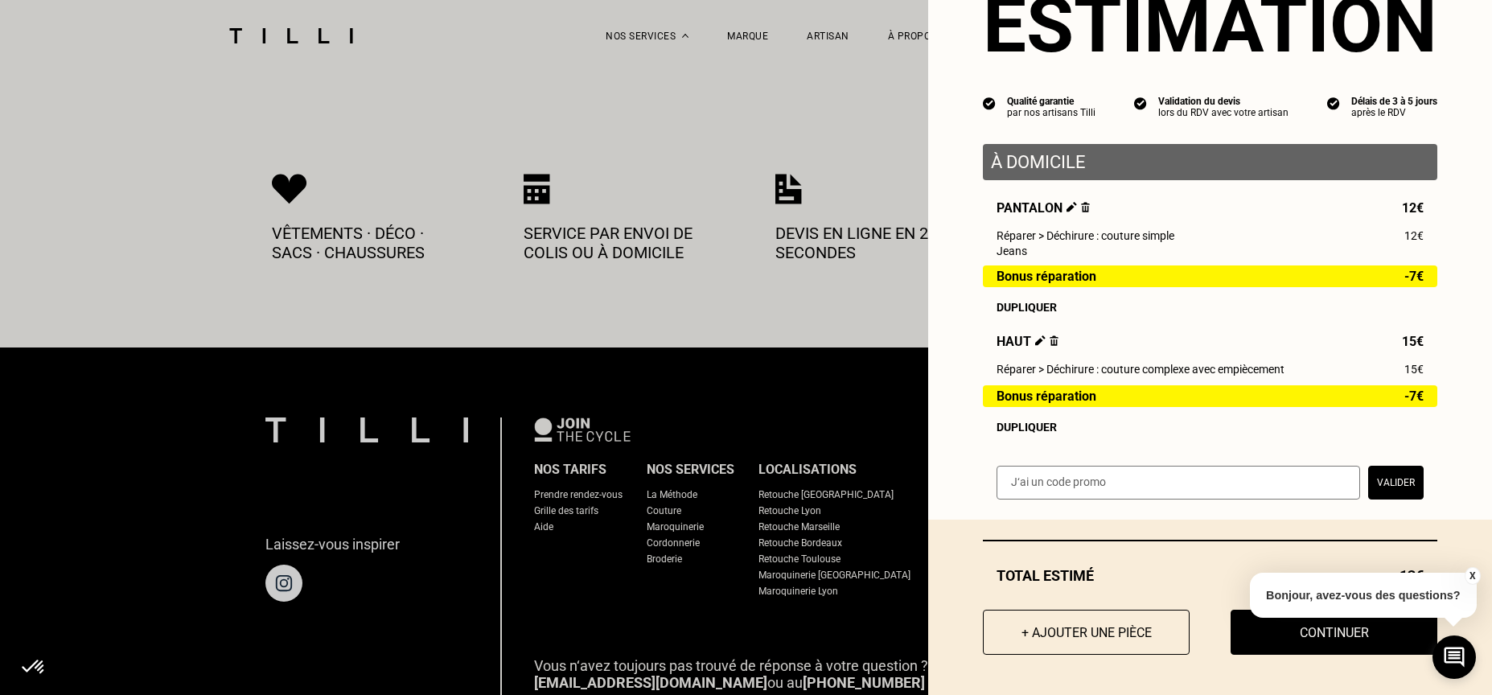
scroll to position [3670, 0]
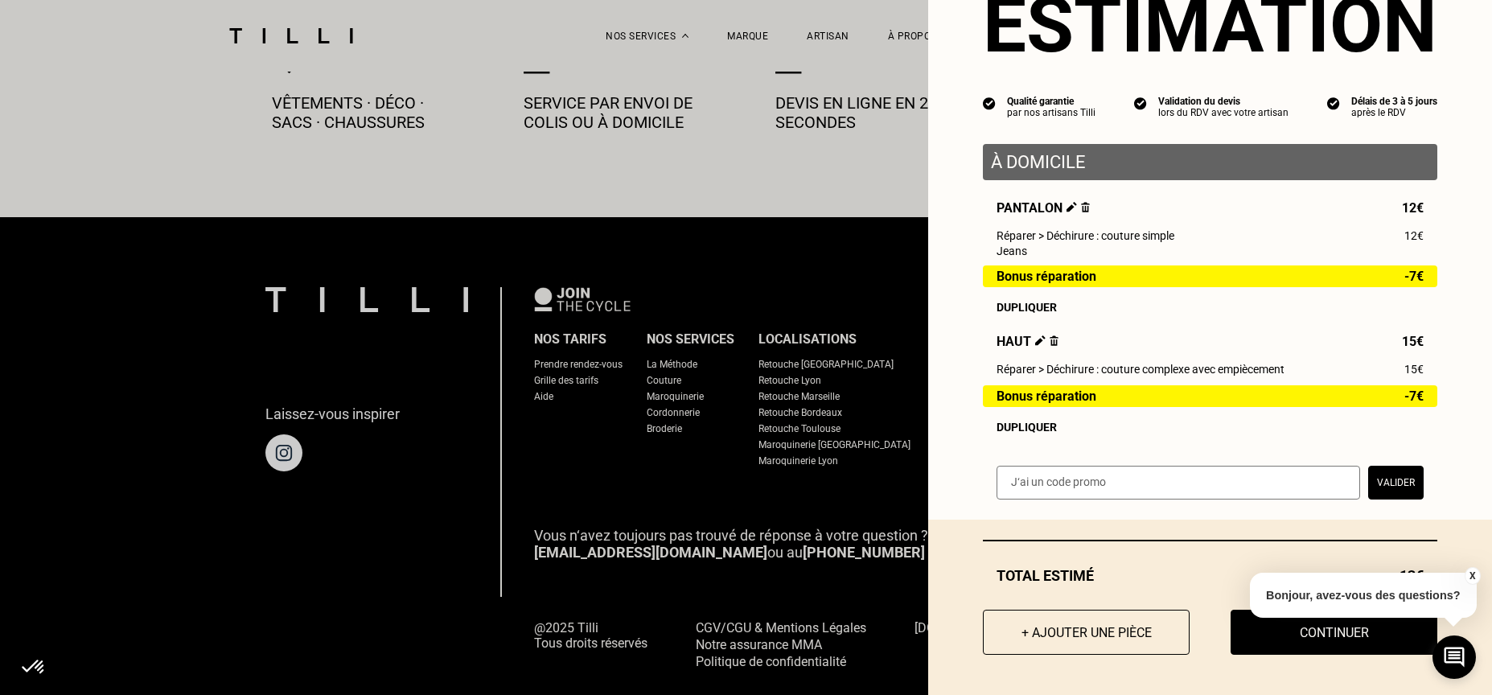
click at [1472, 573] on button "X" at bounding box center [1472, 576] width 16 height 18
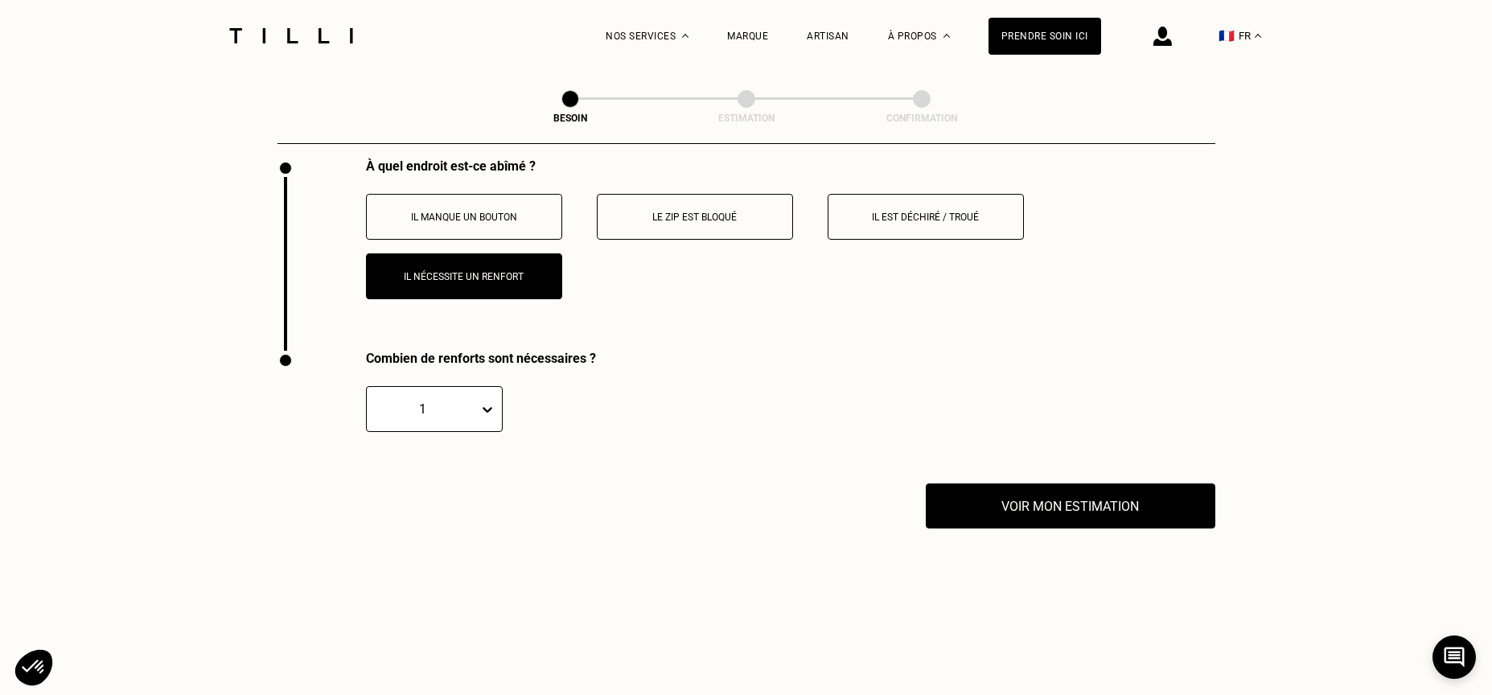
scroll to position [3008, 0]
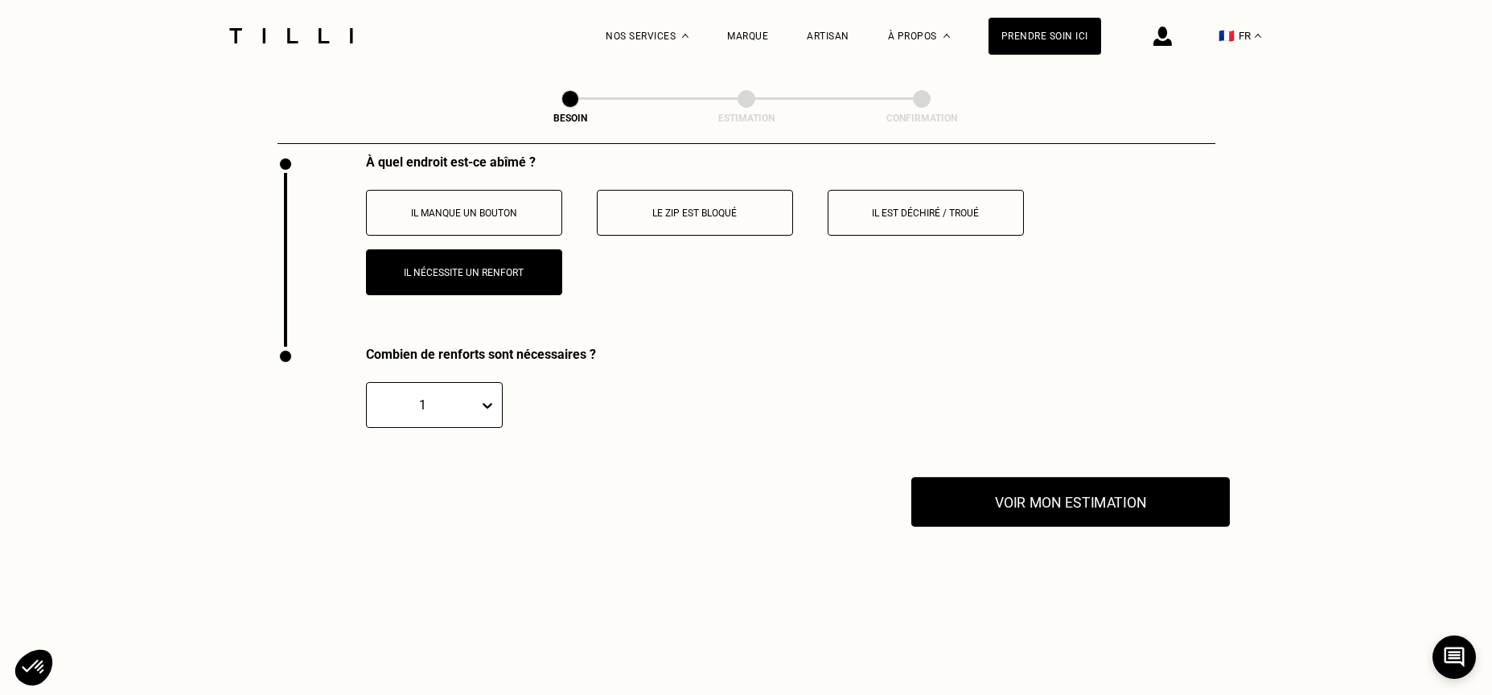
click at [1068, 492] on button "Voir mon estimation" at bounding box center [1070, 502] width 318 height 50
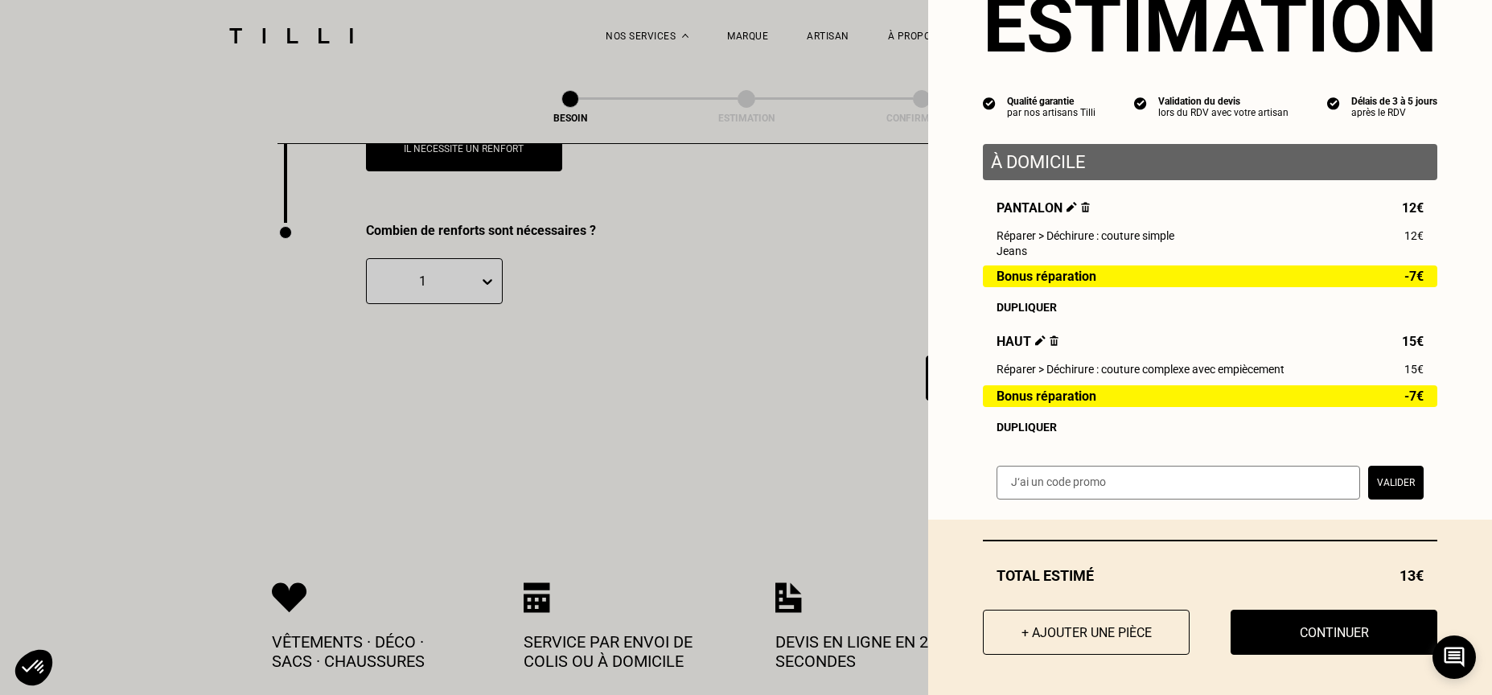
scroll to position [3370, 0]
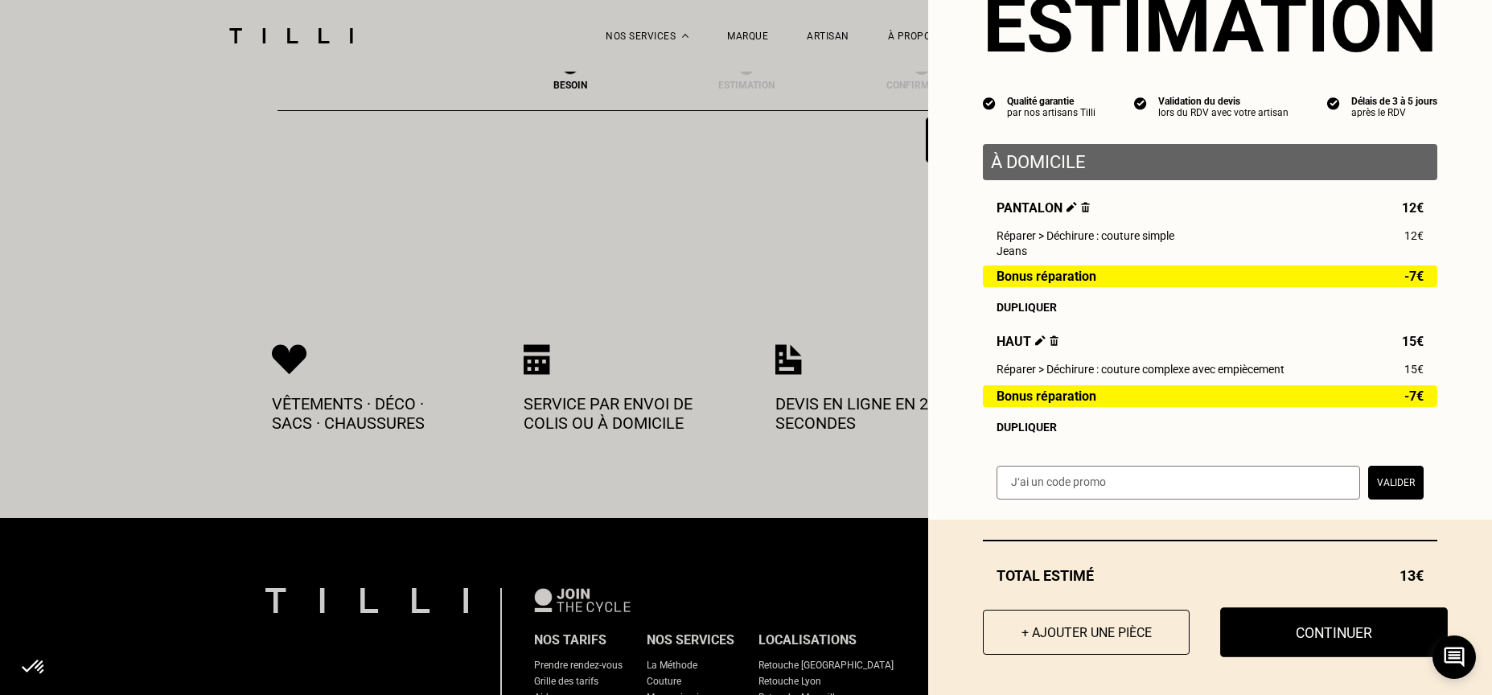
click at [1307, 626] on button "Continuer" at bounding box center [1334, 632] width 228 height 50
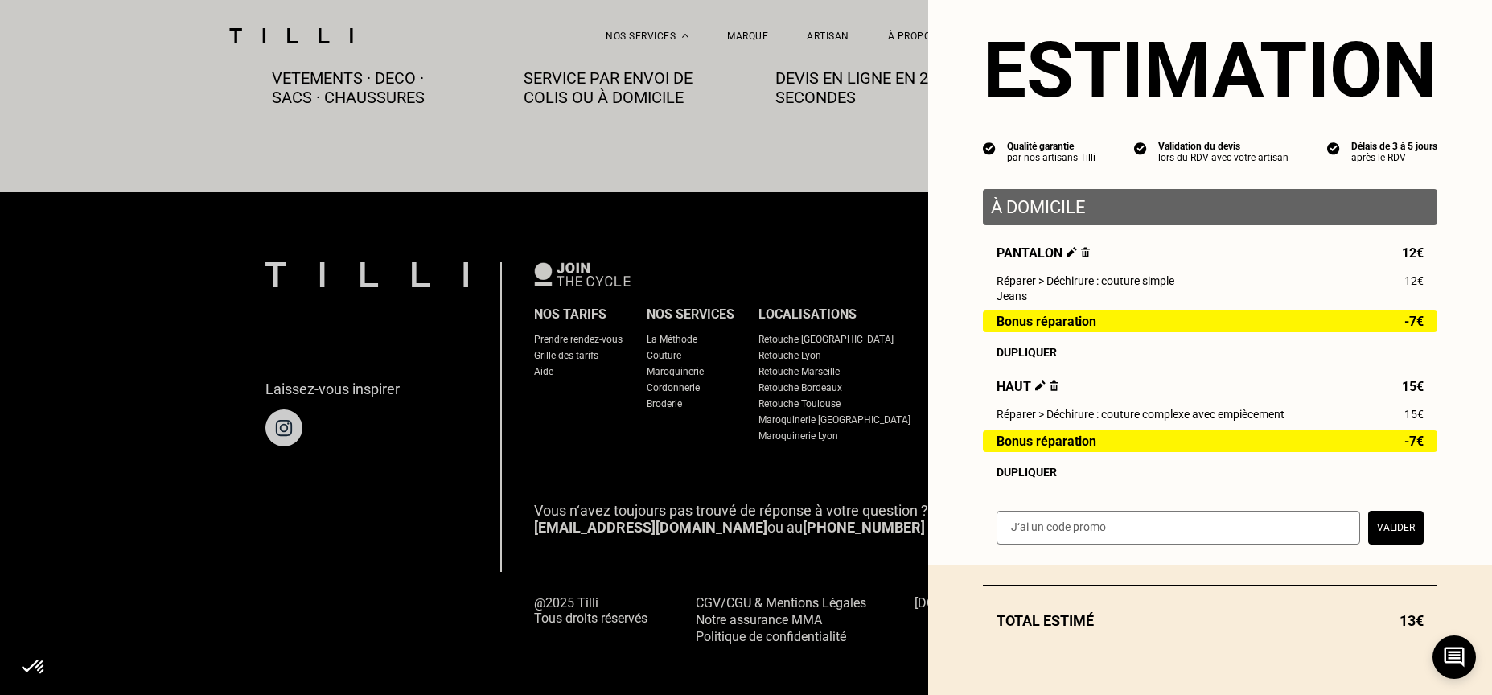
scroll to position [27, 0]
select select "FR"
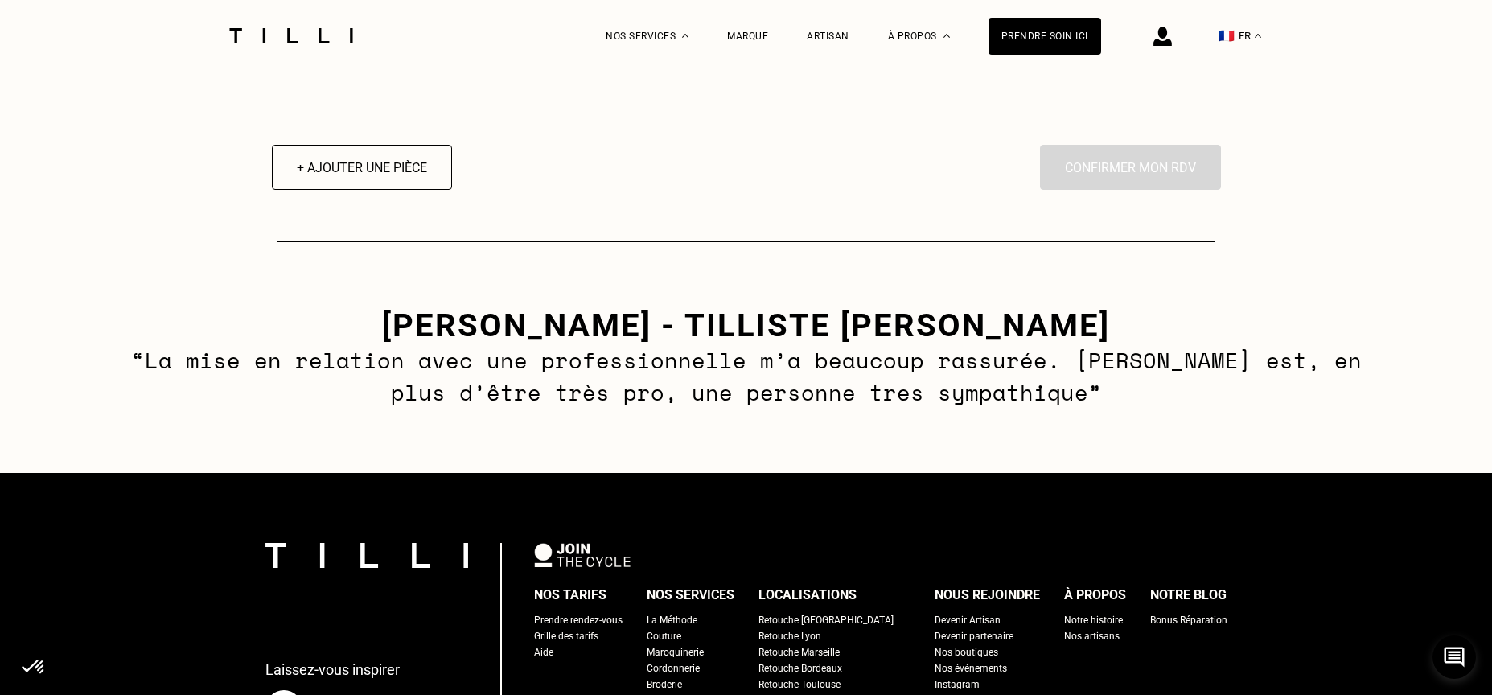
scroll to position [2505, 0]
